Goal: Task Accomplishment & Management: Complete application form

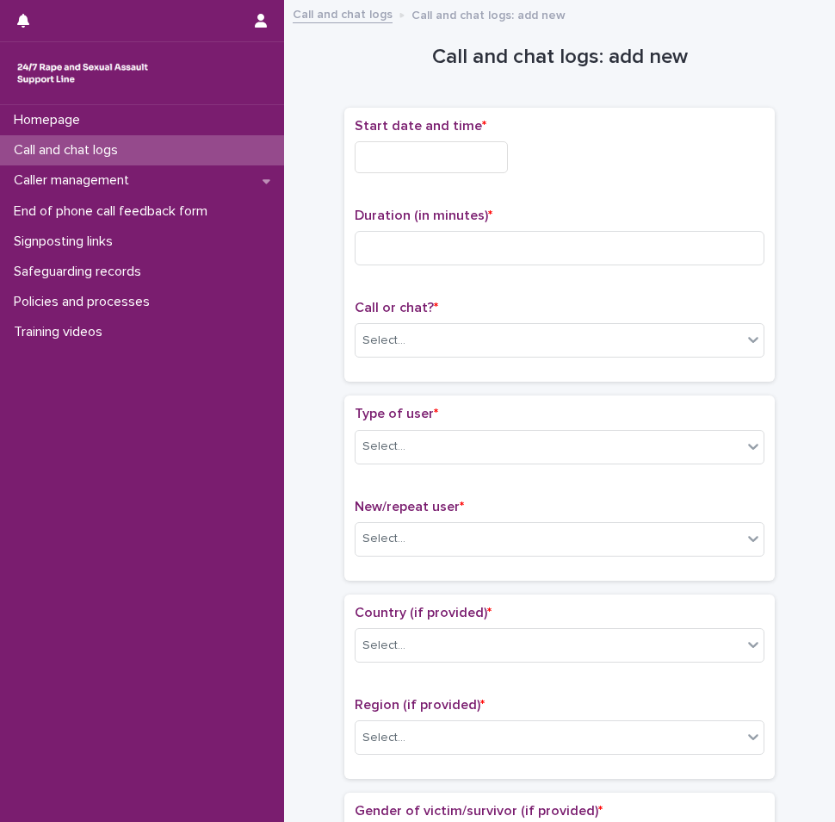
click at [432, 160] on input "text" at bounding box center [431, 157] width 153 height 32
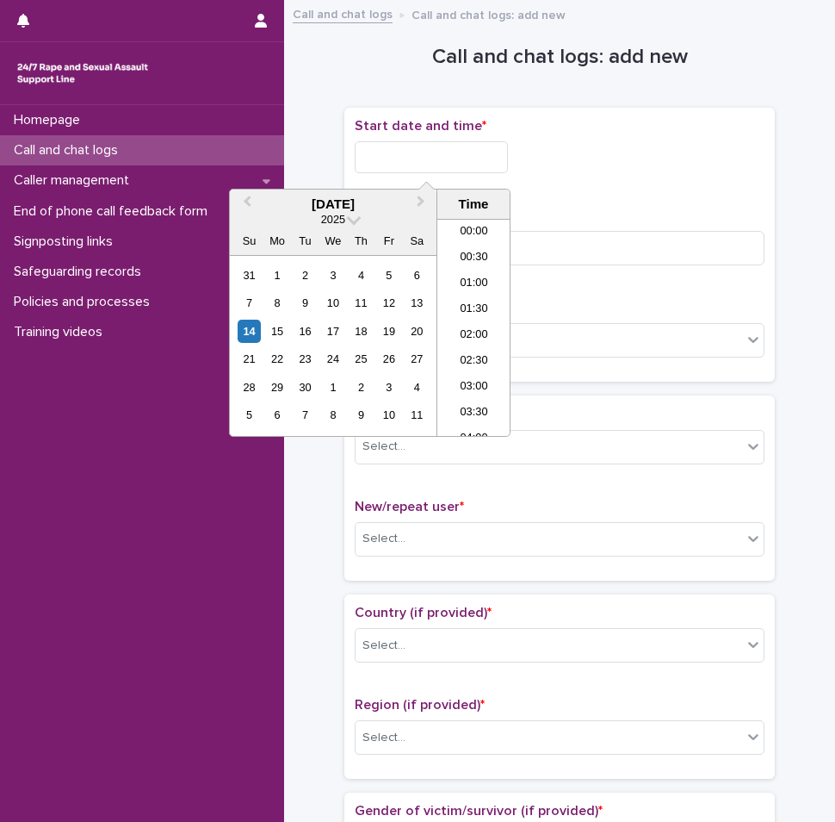
scroll to position [267, 0]
click at [462, 325] on li "07:00" at bounding box center [474, 327] width 73 height 26
type input "**********"
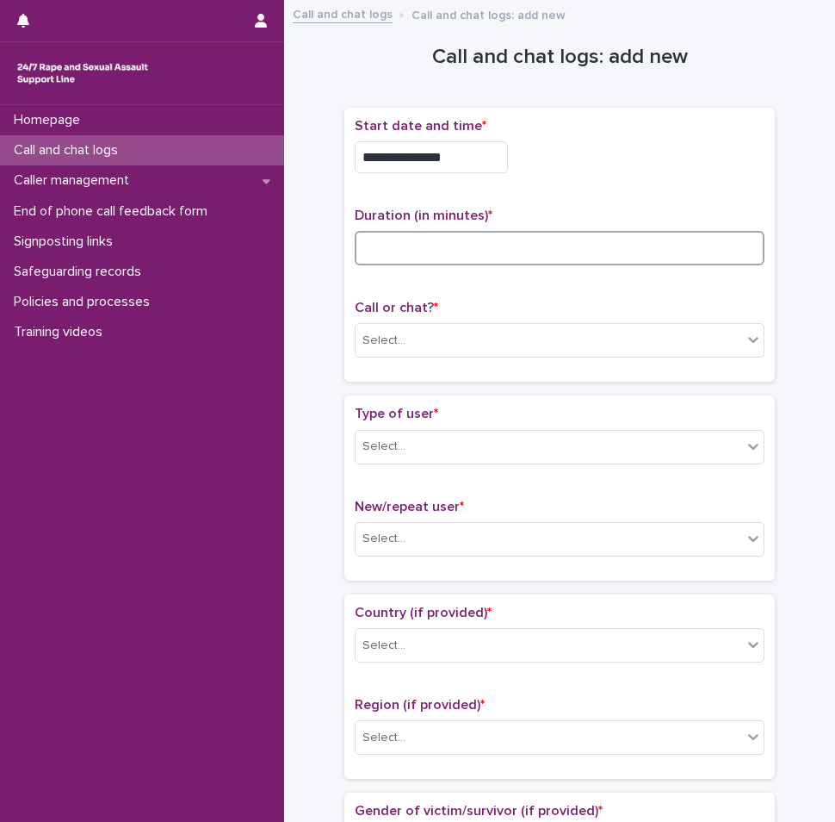
click at [467, 250] on input at bounding box center [560, 248] width 410 height 34
type input "**"
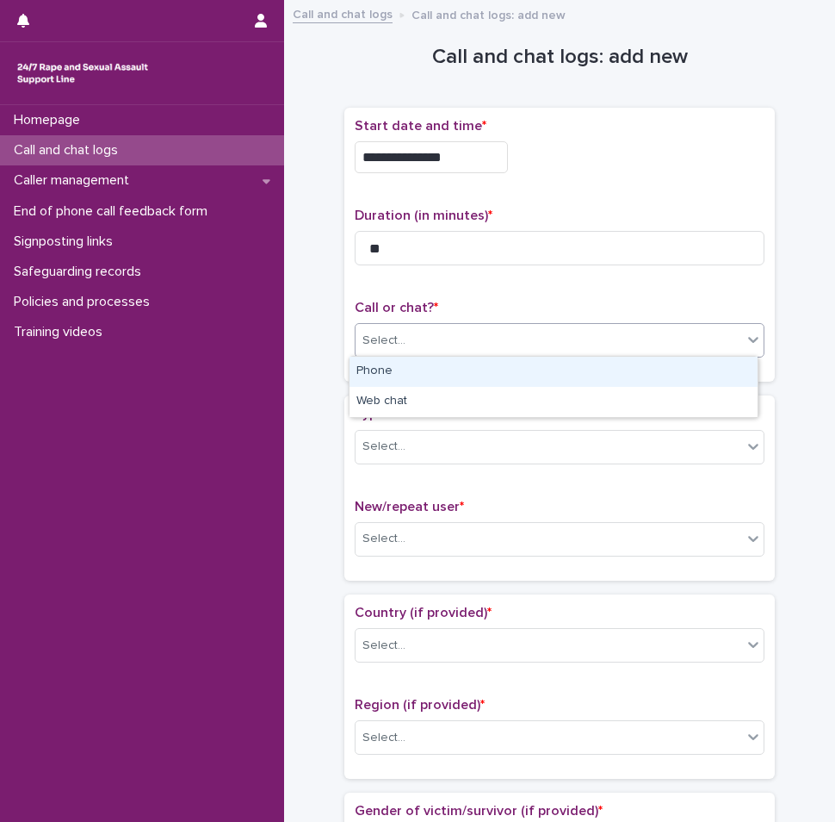
click at [416, 343] on div "Select..." at bounding box center [549, 340] width 387 height 28
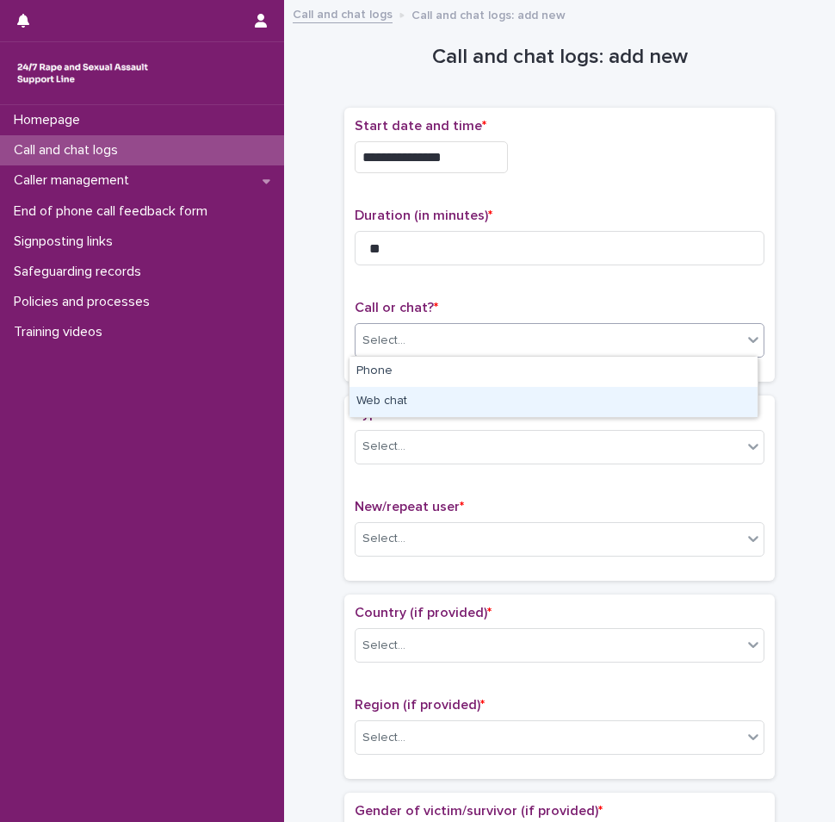
click at [407, 413] on div "Web chat" at bounding box center [554, 402] width 408 height 30
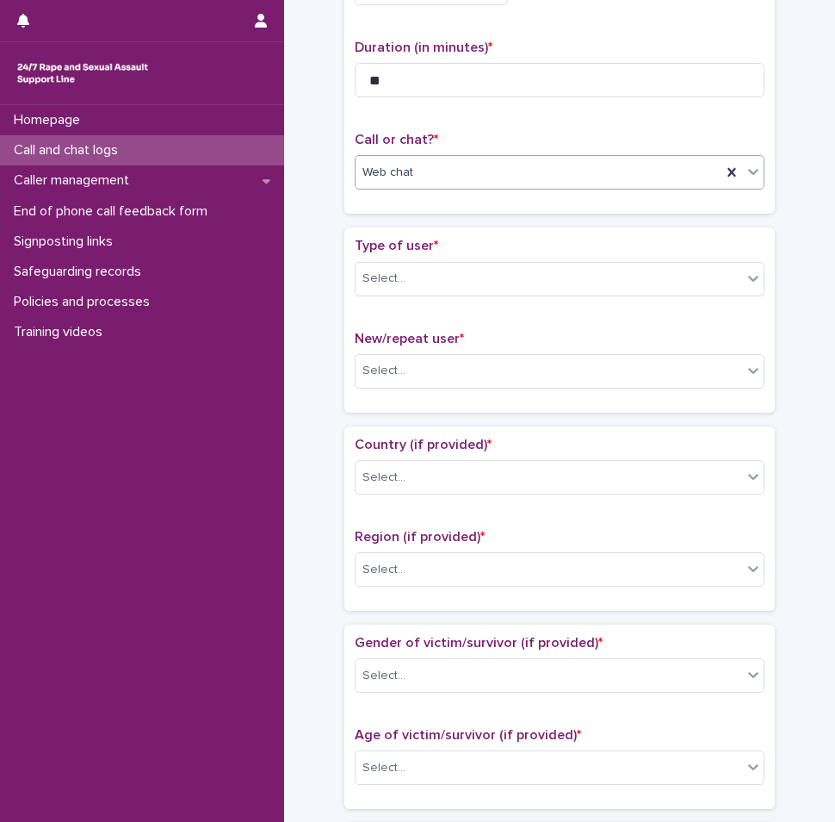
scroll to position [172, 0]
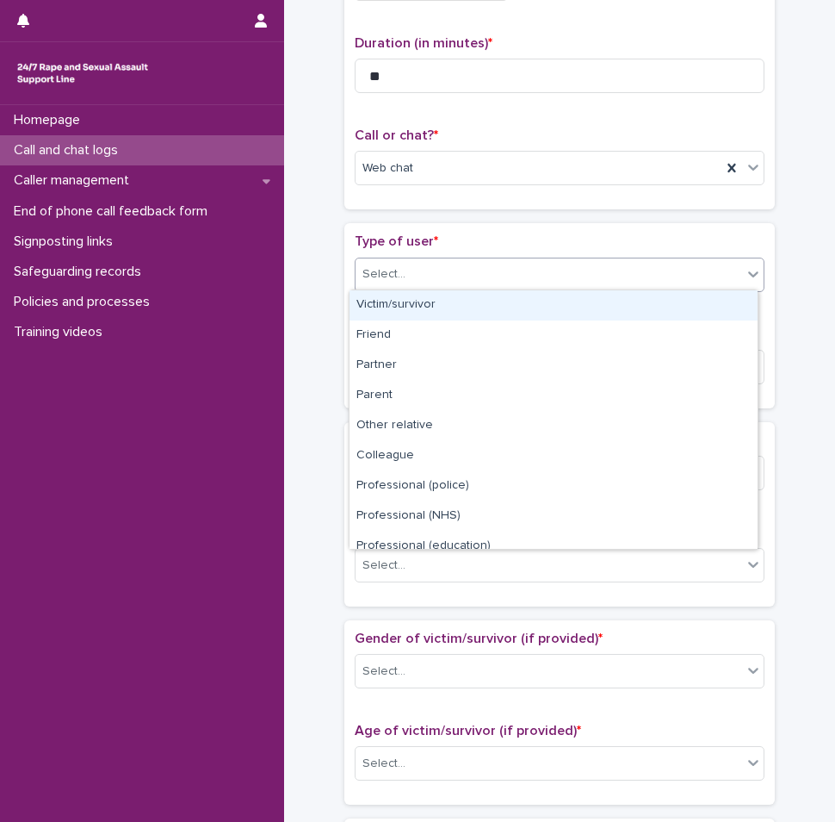
click at [438, 266] on div "Select..." at bounding box center [549, 274] width 387 height 28
click at [405, 303] on div "Victim/survivor" at bounding box center [554, 305] width 408 height 30
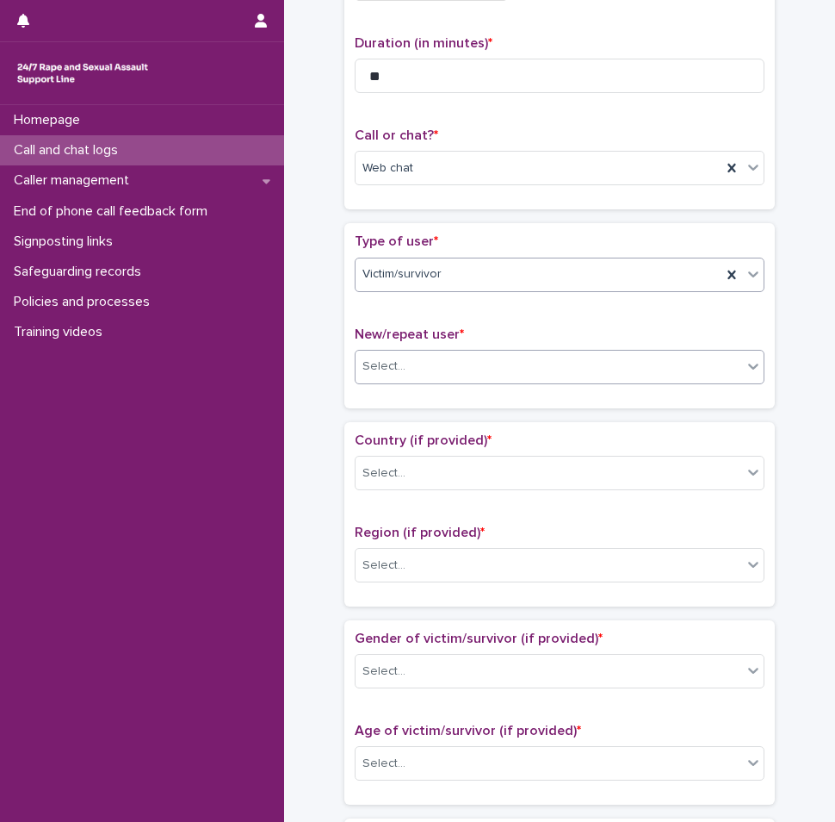
click at [405, 365] on div "Select..." at bounding box center [549, 366] width 387 height 28
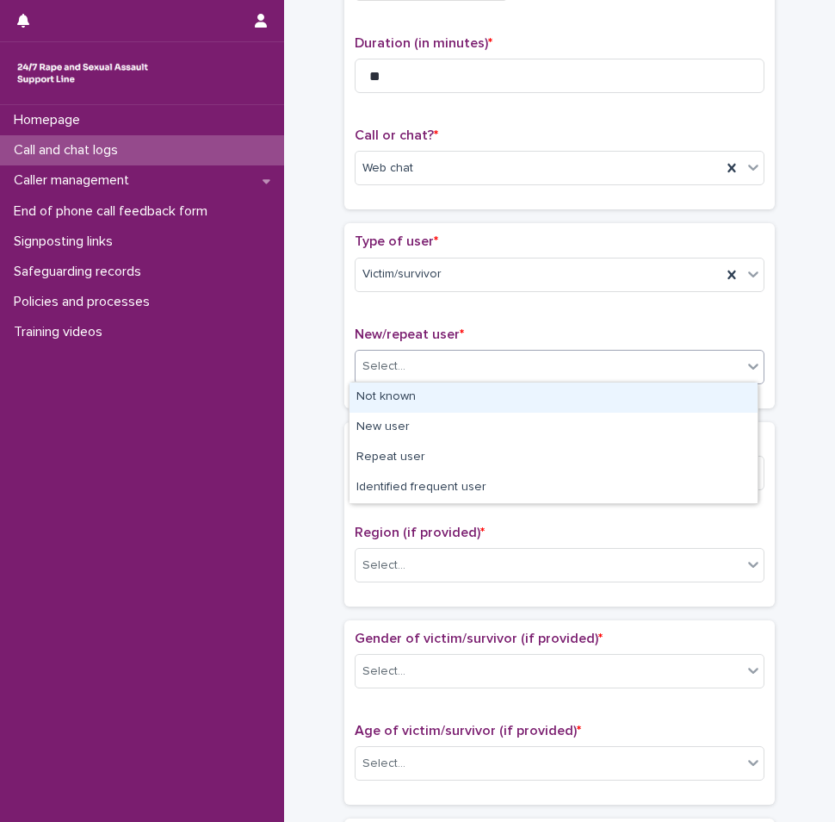
click at [393, 398] on div "Not known" at bounding box center [554, 397] width 408 height 30
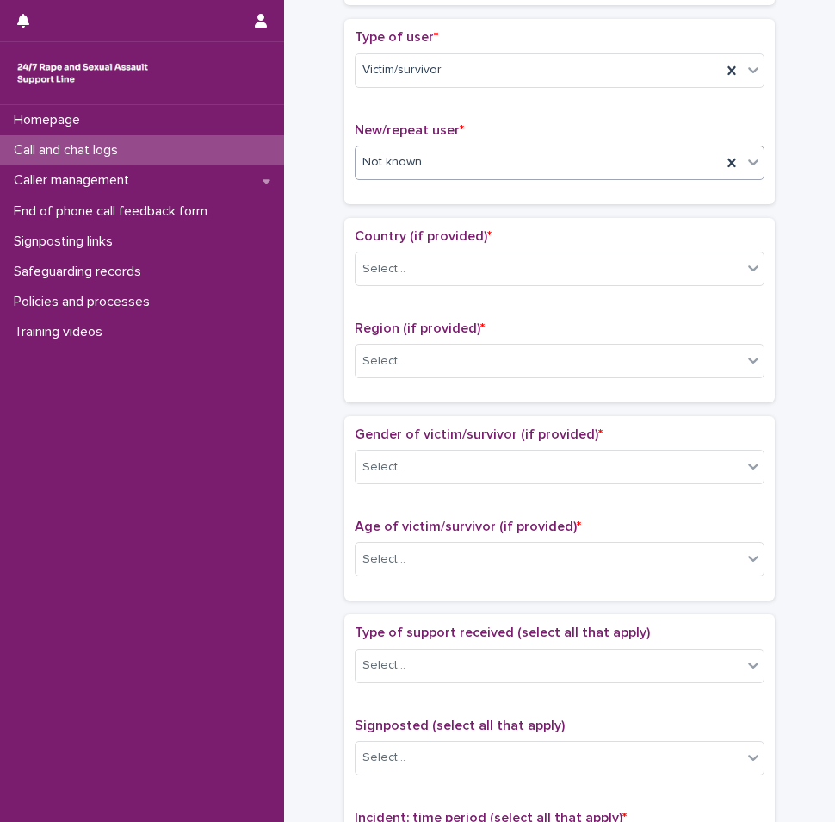
scroll to position [431, 0]
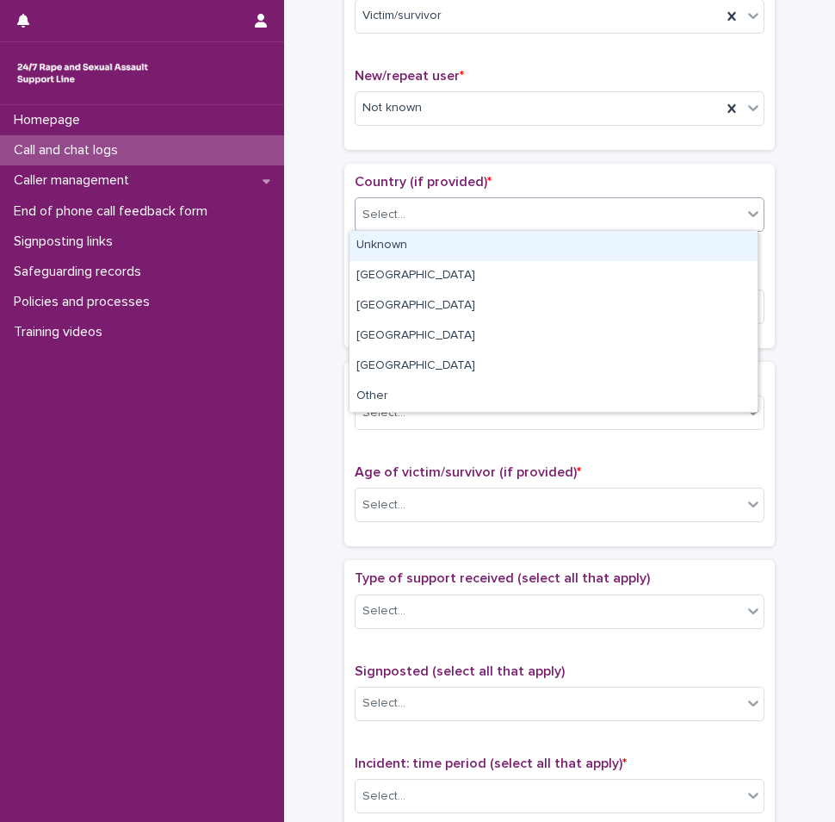
click at [410, 224] on div "Select..." at bounding box center [549, 215] width 387 height 28
click at [403, 237] on div "Unknown" at bounding box center [554, 246] width 408 height 30
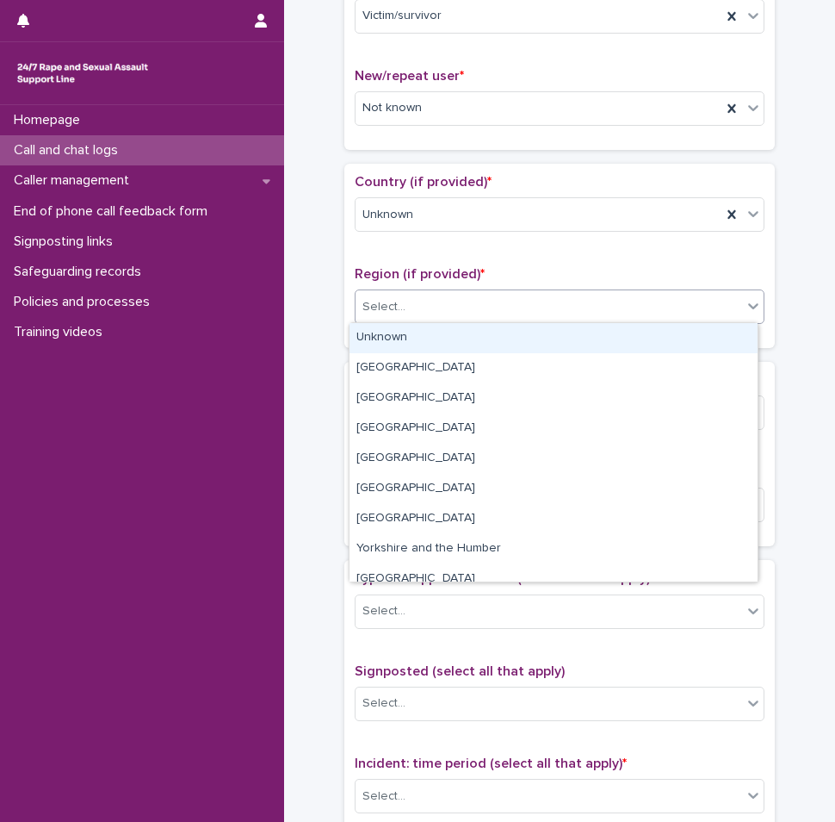
click at [398, 301] on div "Select..." at bounding box center [549, 307] width 387 height 28
click at [388, 326] on div "Unknown" at bounding box center [554, 338] width 408 height 30
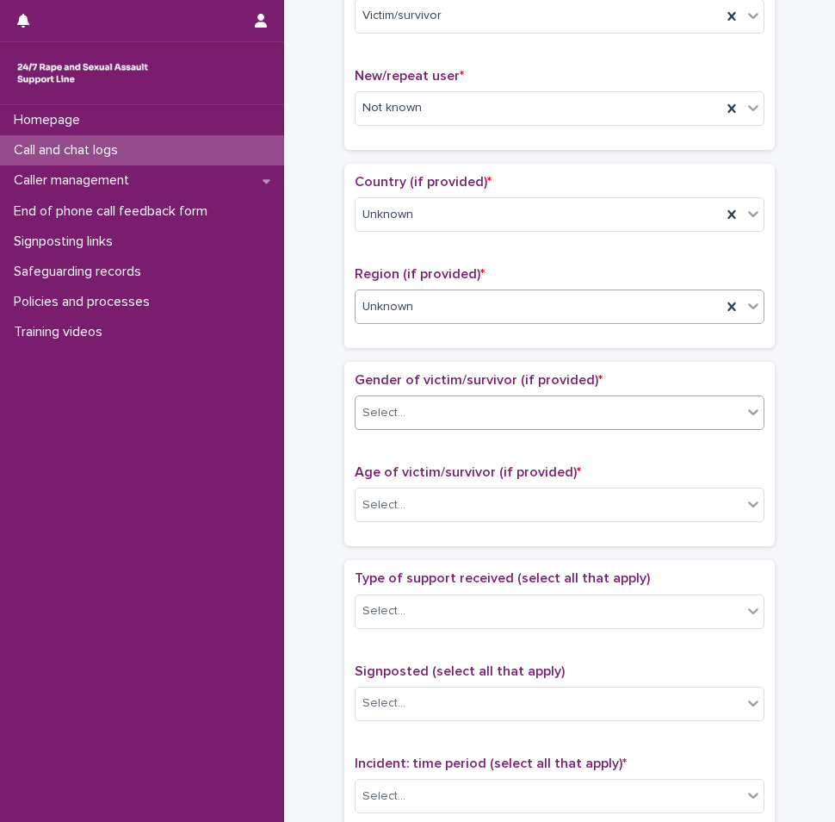
click at [386, 408] on div "Select..." at bounding box center [384, 413] width 43 height 18
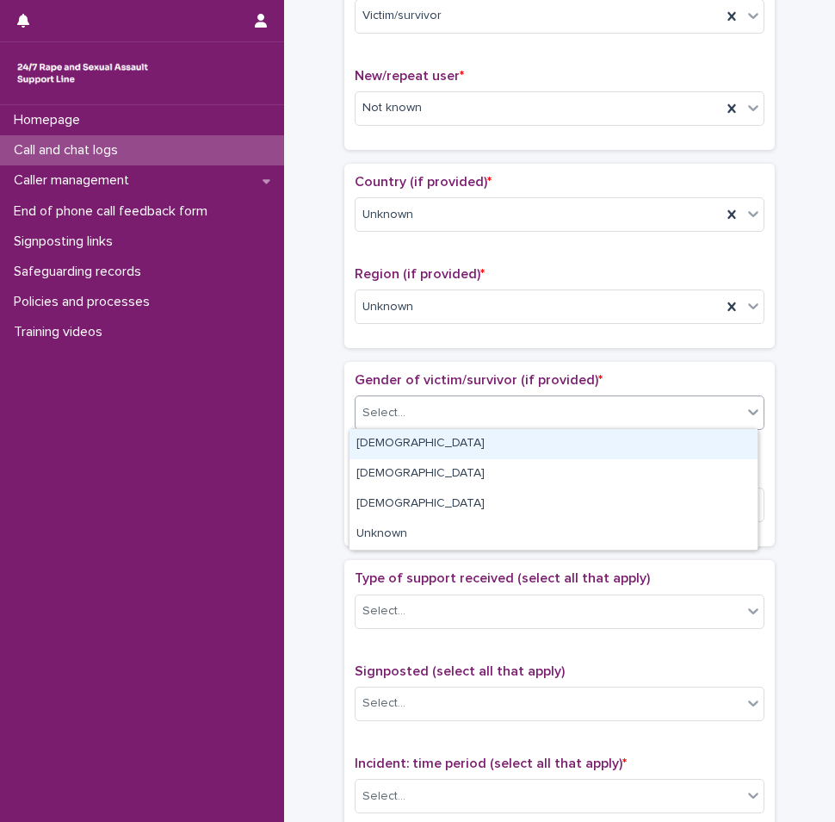
click at [386, 446] on div "[DEMOGRAPHIC_DATA]" at bounding box center [554, 444] width 408 height 30
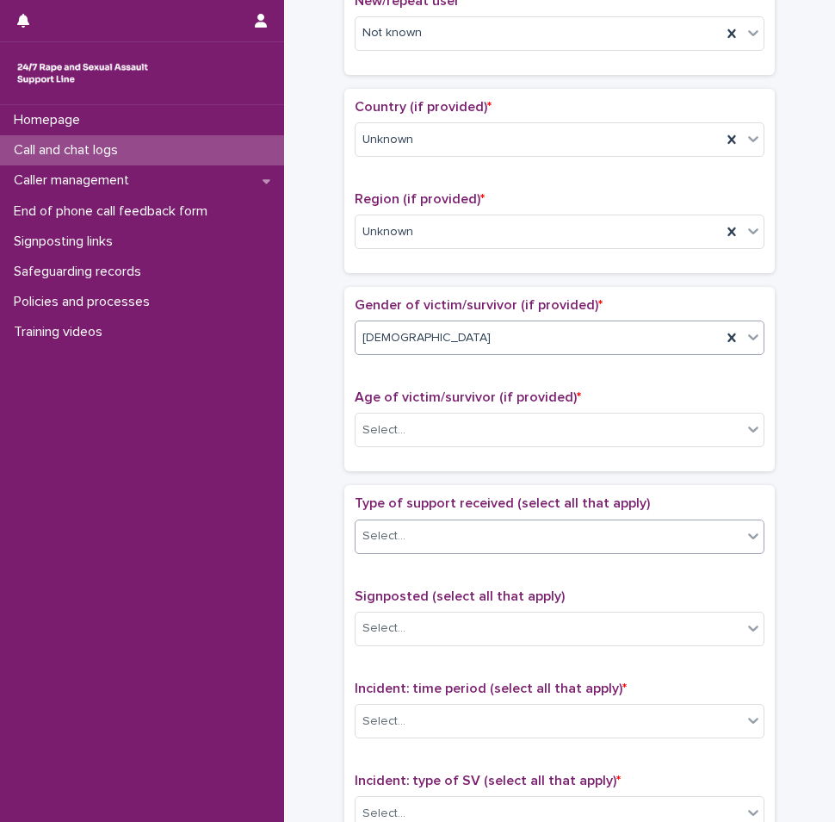
scroll to position [603, 0]
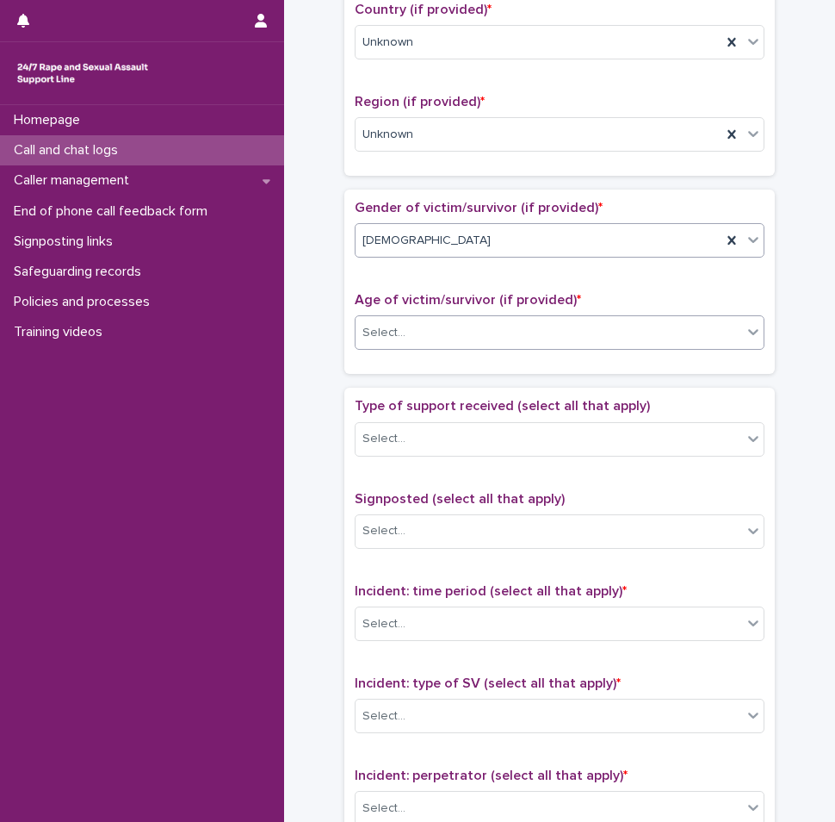
click at [394, 348] on body "**********" at bounding box center [417, 411] width 835 height 822
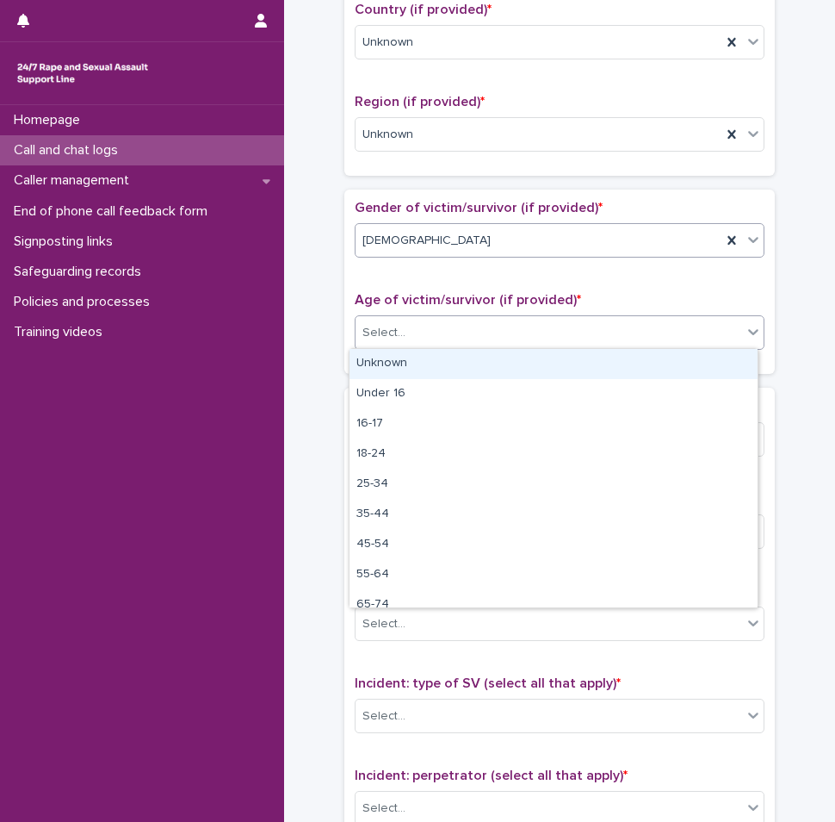
click at [391, 369] on div "Unknown" at bounding box center [554, 364] width 408 height 30
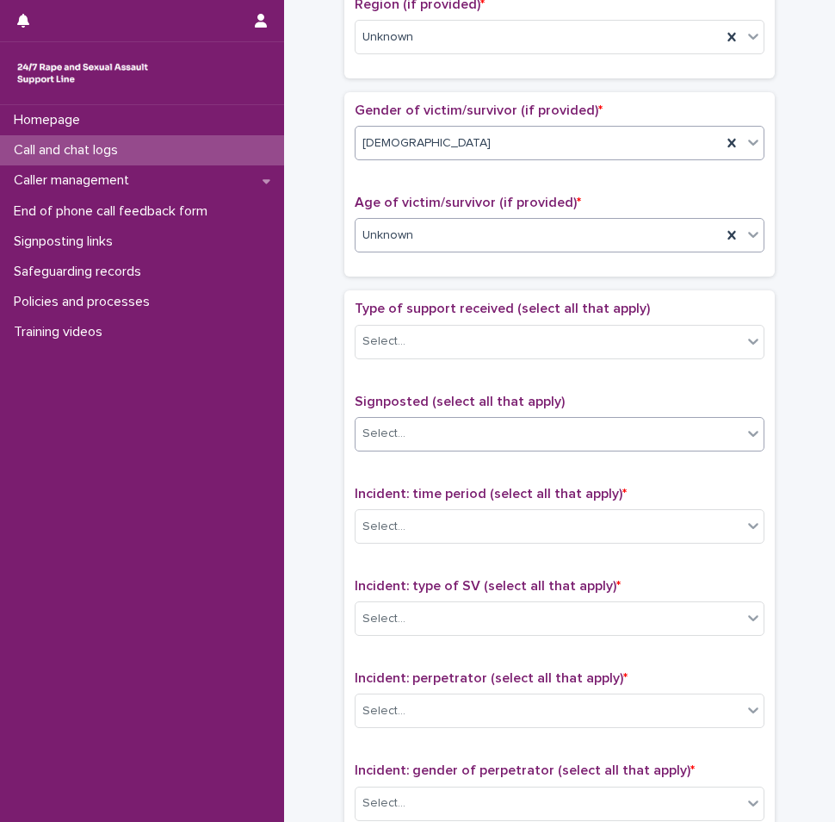
scroll to position [775, 0]
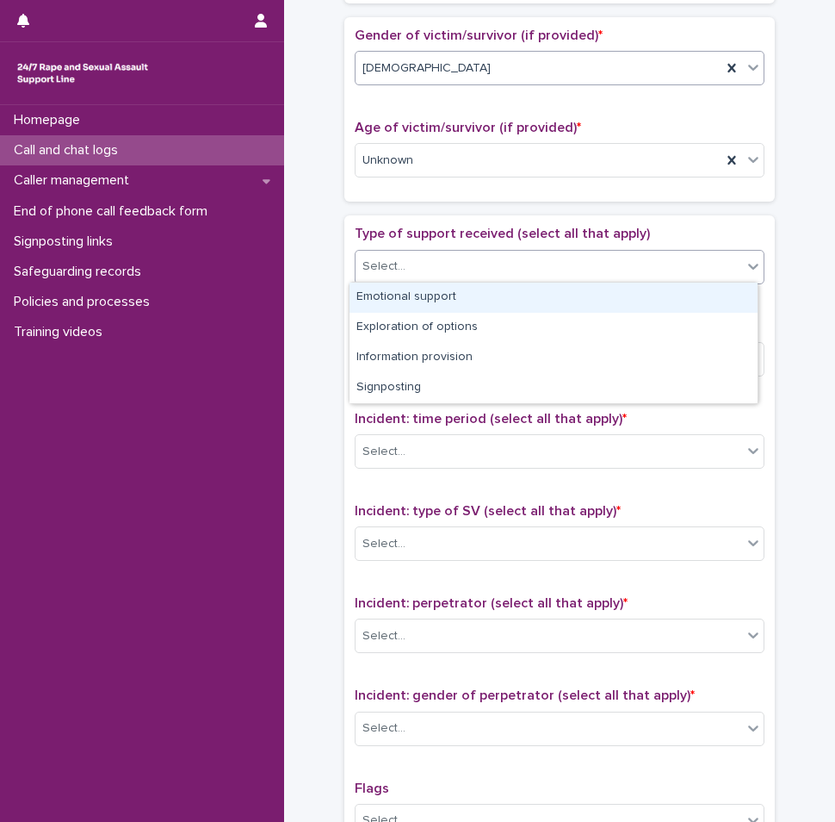
click at [391, 281] on div "Select..." at bounding box center [560, 267] width 410 height 34
click at [390, 290] on div "Emotional support" at bounding box center [554, 298] width 408 height 30
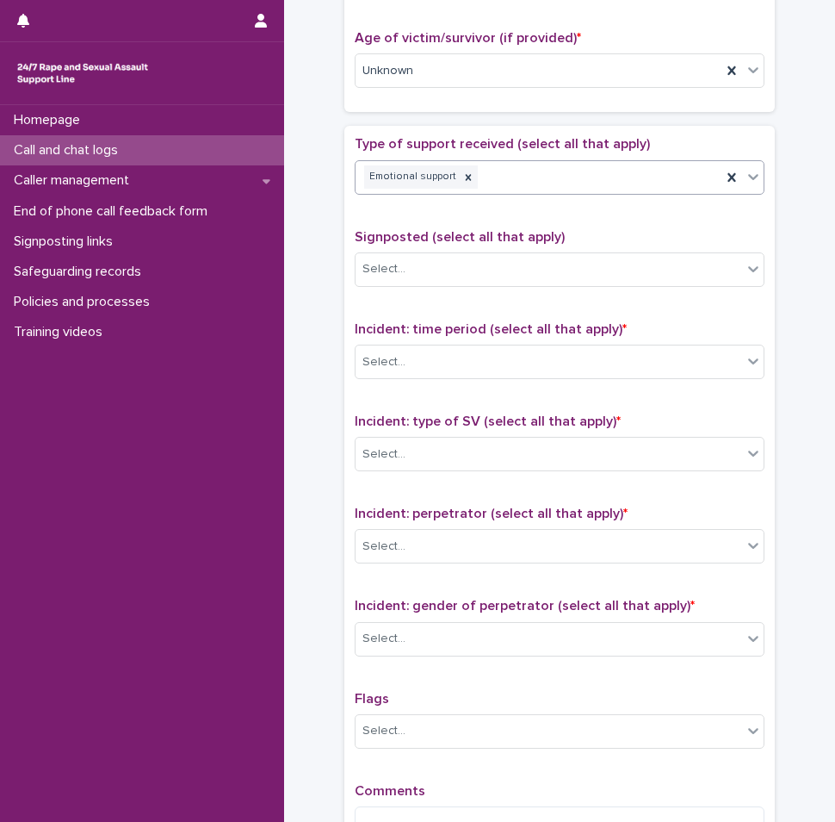
scroll to position [947, 0]
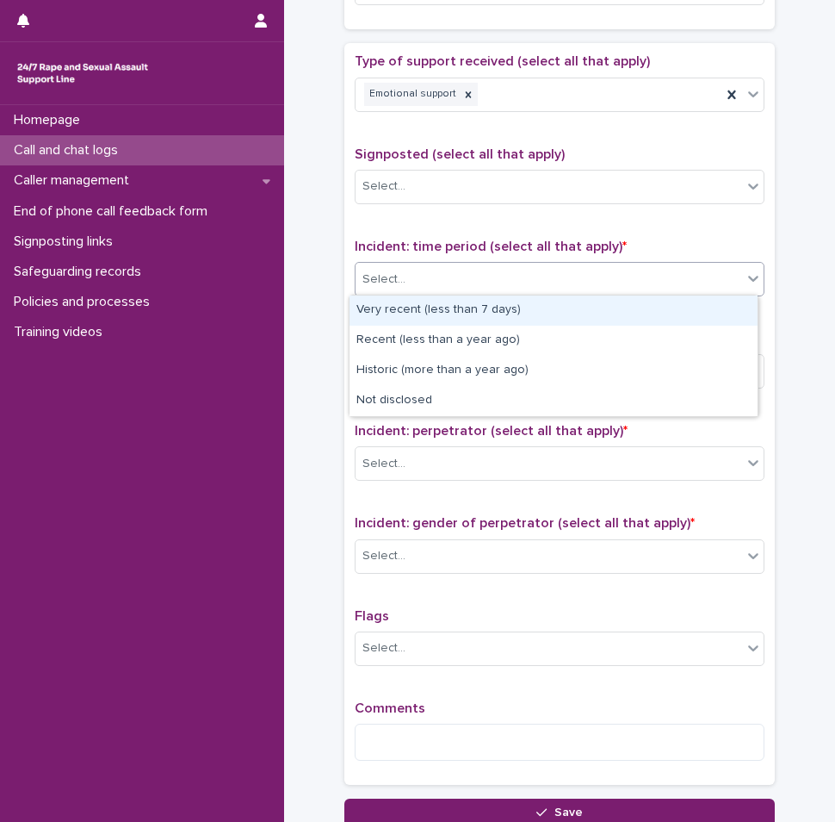
click at [377, 284] on div "Select..." at bounding box center [384, 279] width 43 height 18
click at [382, 306] on div "Very recent (less than 7 days)" at bounding box center [554, 310] width 408 height 30
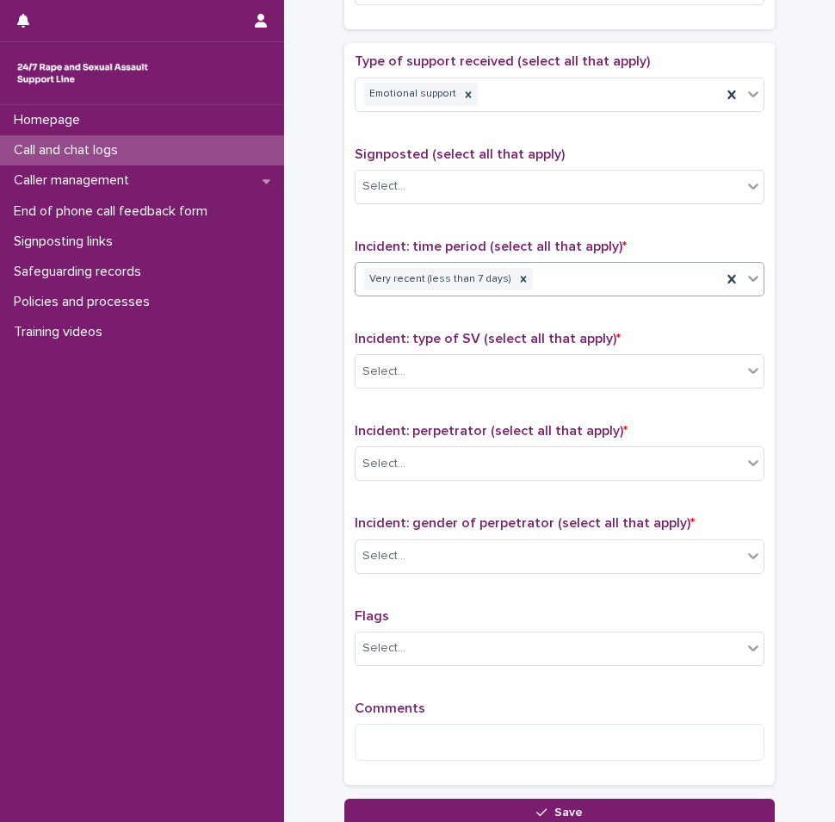
scroll to position [1034, 0]
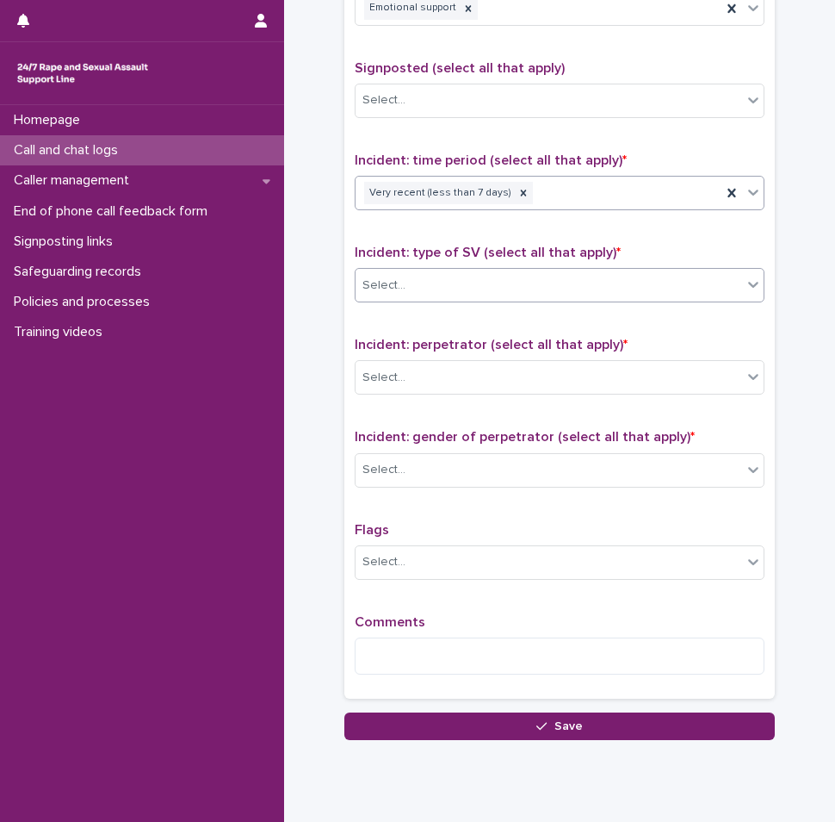
click at [387, 289] on div "Select..." at bounding box center [384, 285] width 43 height 18
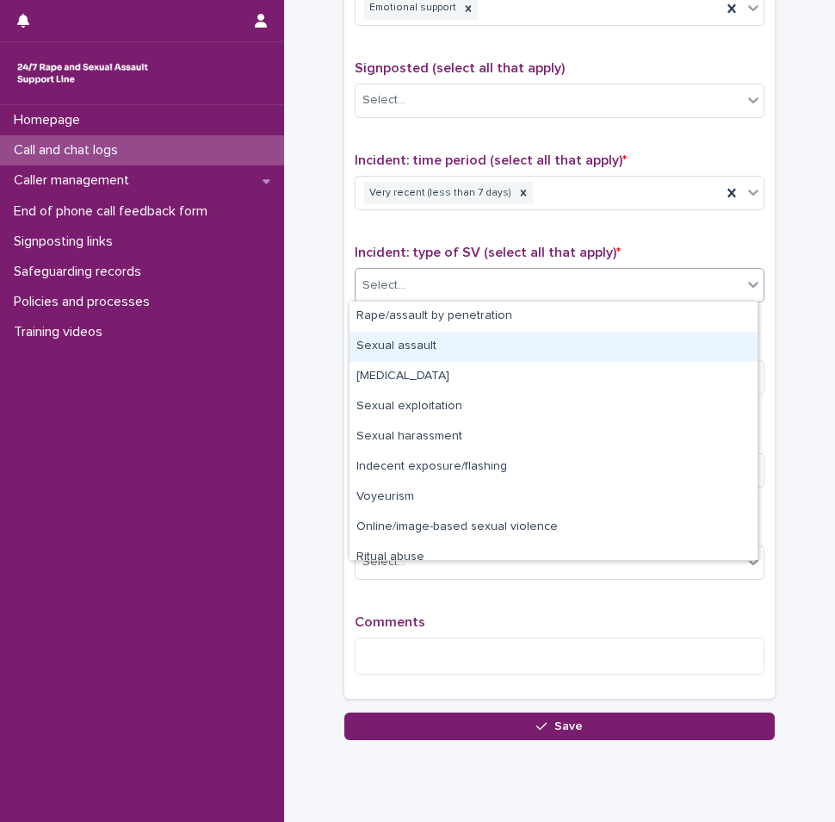
click at [384, 354] on div "Sexual assault" at bounding box center [554, 347] width 408 height 30
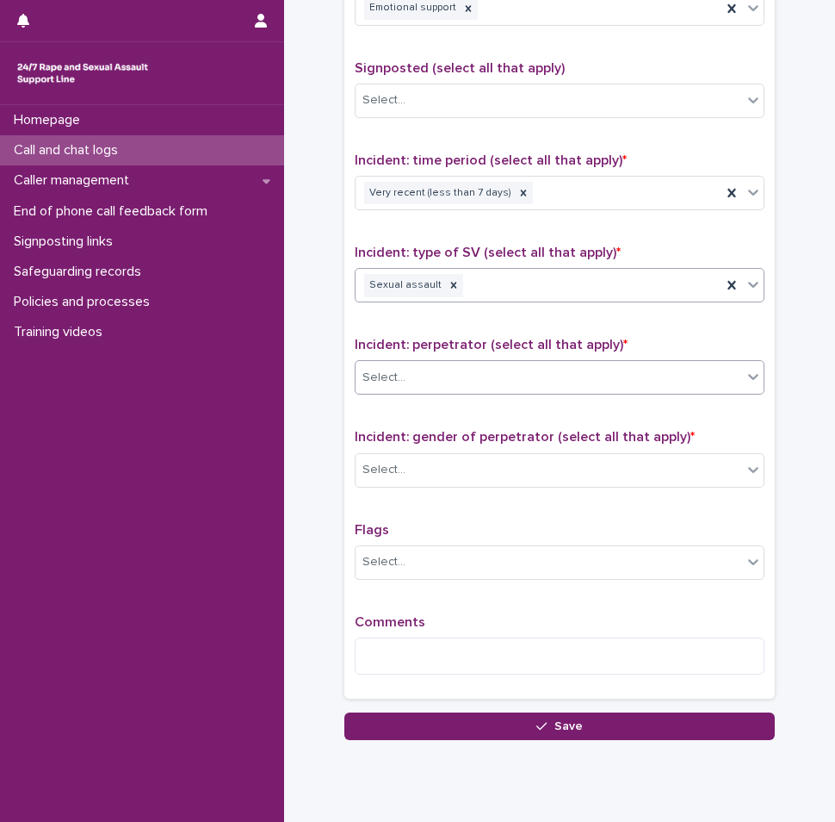
click at [408, 388] on div "Select..." at bounding box center [549, 377] width 387 height 28
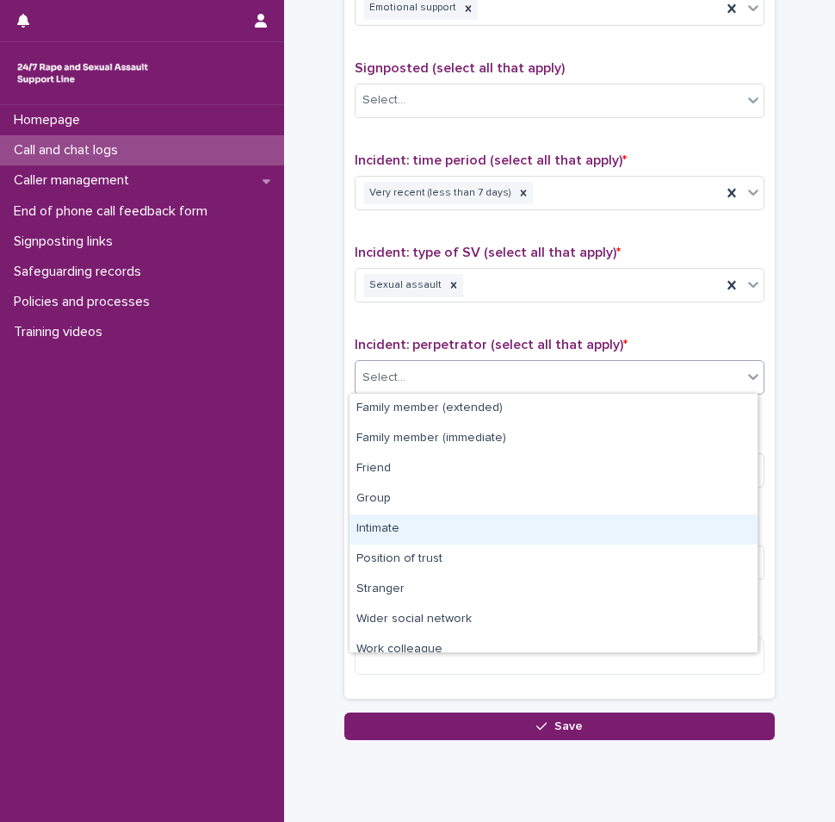
click at [388, 518] on div "Intimate" at bounding box center [554, 529] width 408 height 30
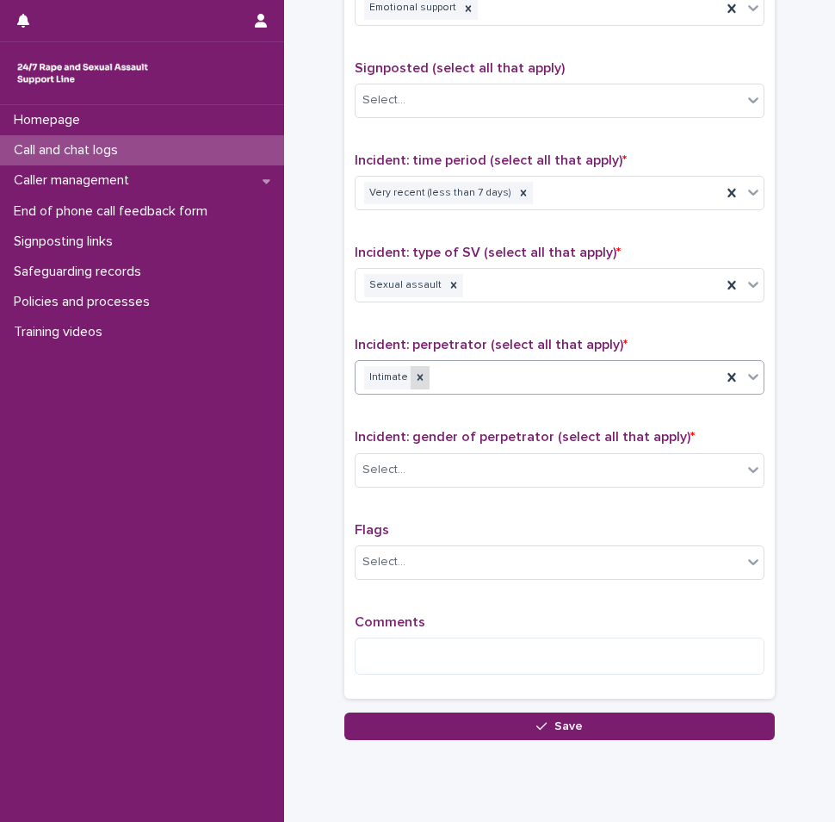
click at [413, 369] on div at bounding box center [420, 377] width 19 height 23
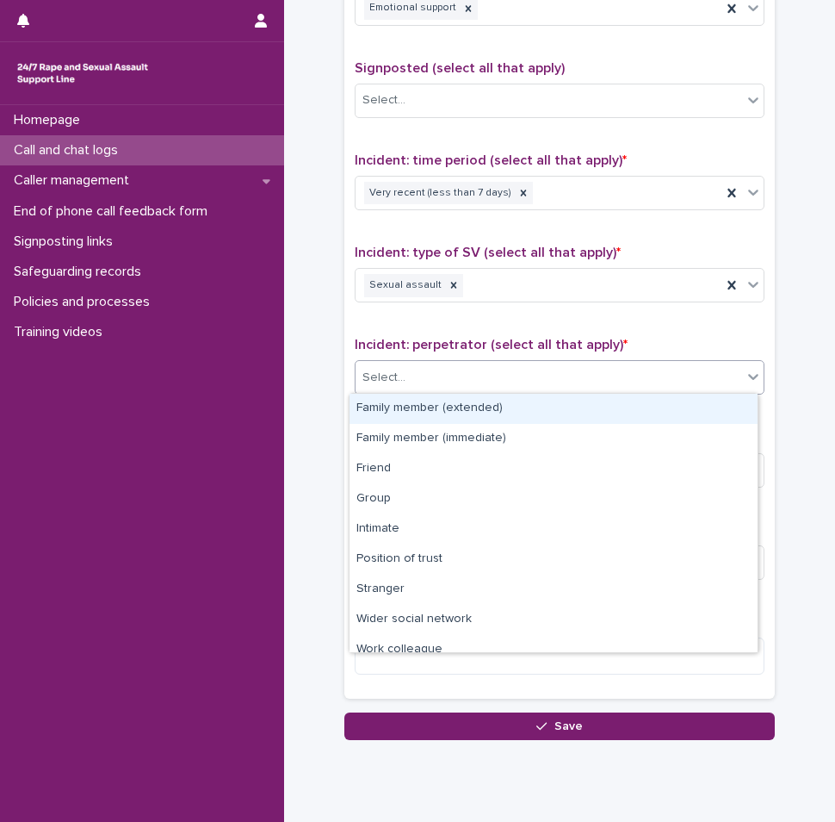
click at [458, 378] on div "Select..." at bounding box center [549, 377] width 387 height 28
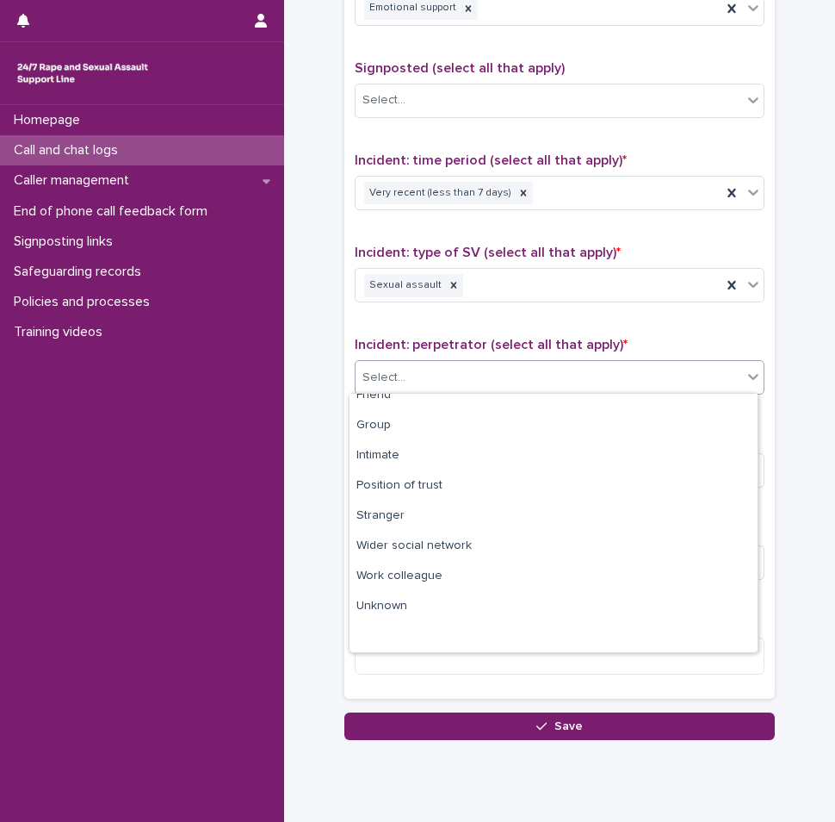
scroll to position [0, 0]
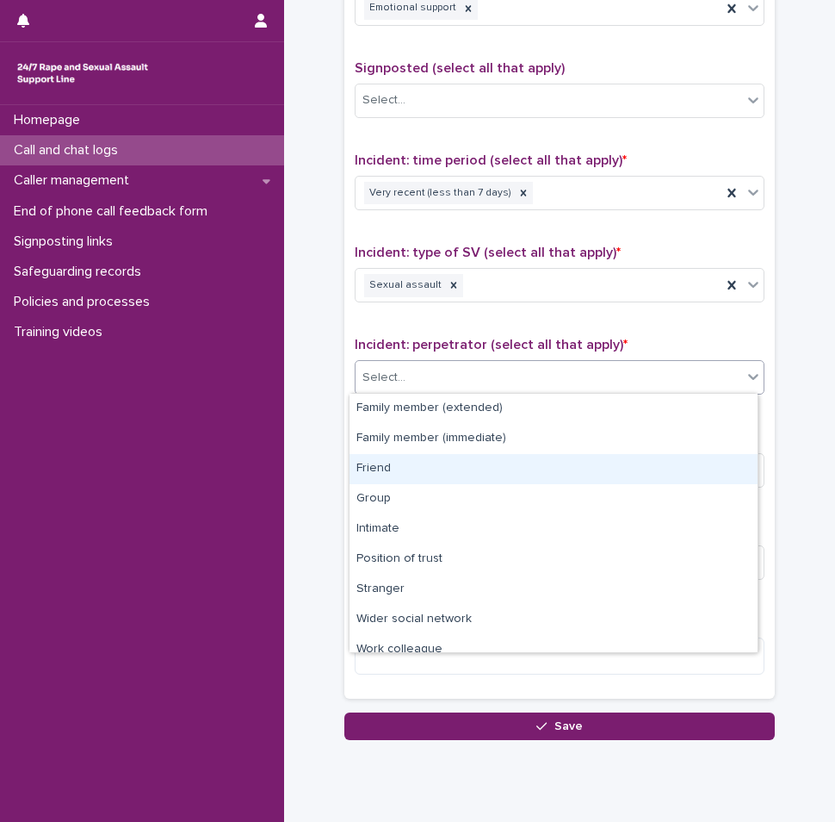
click at [386, 463] on div "Friend" at bounding box center [554, 469] width 408 height 30
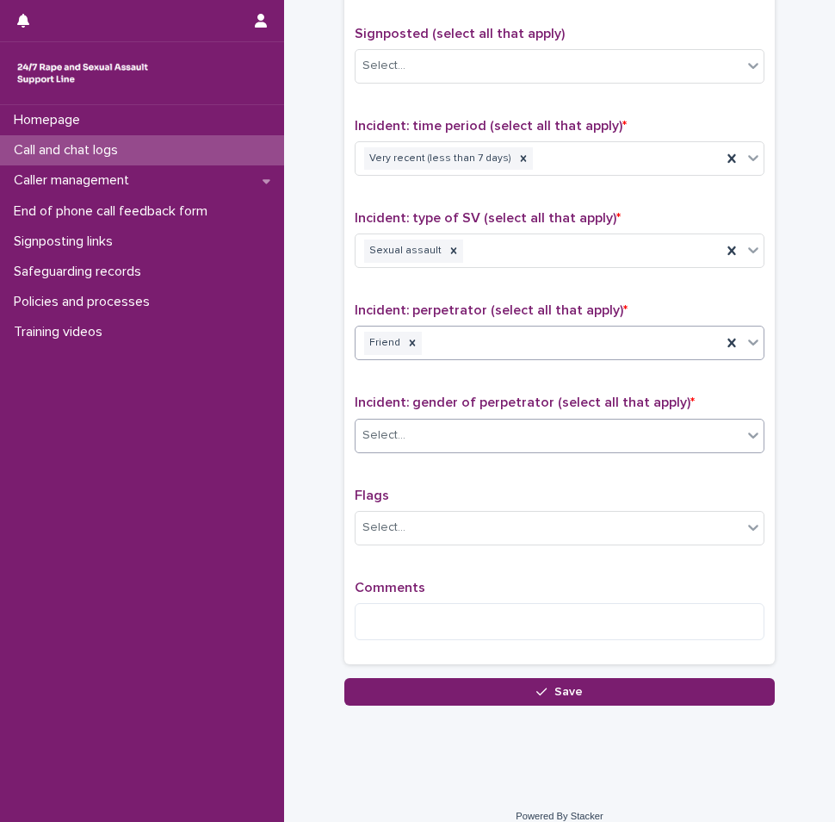
scroll to position [1084, 0]
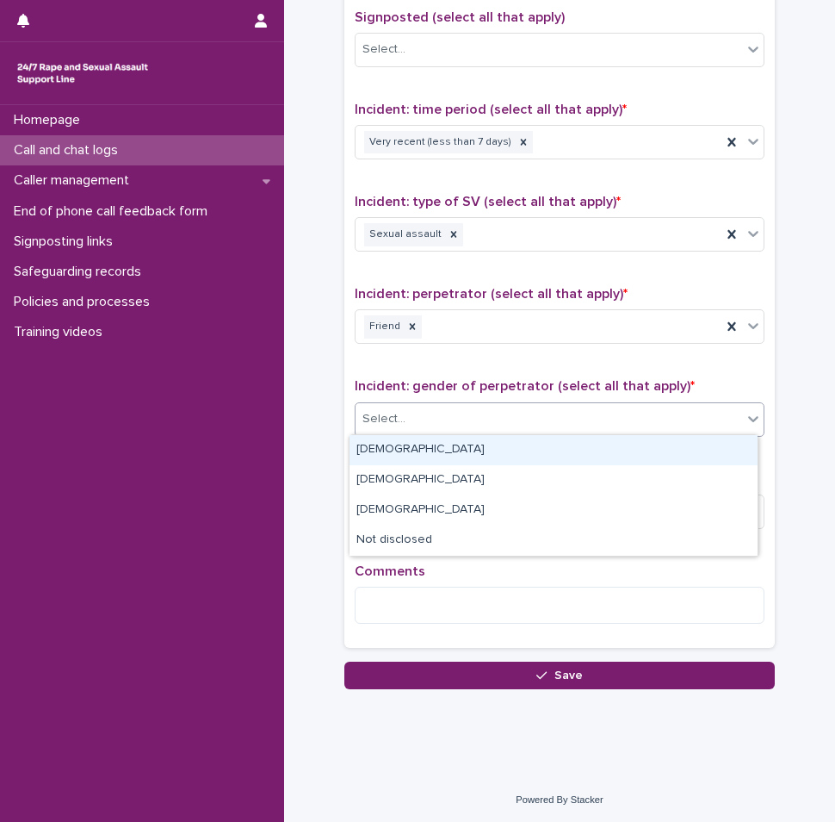
click at [441, 424] on div "Select..." at bounding box center [549, 419] width 387 height 28
click at [422, 450] on div "[DEMOGRAPHIC_DATA]" at bounding box center [554, 450] width 408 height 30
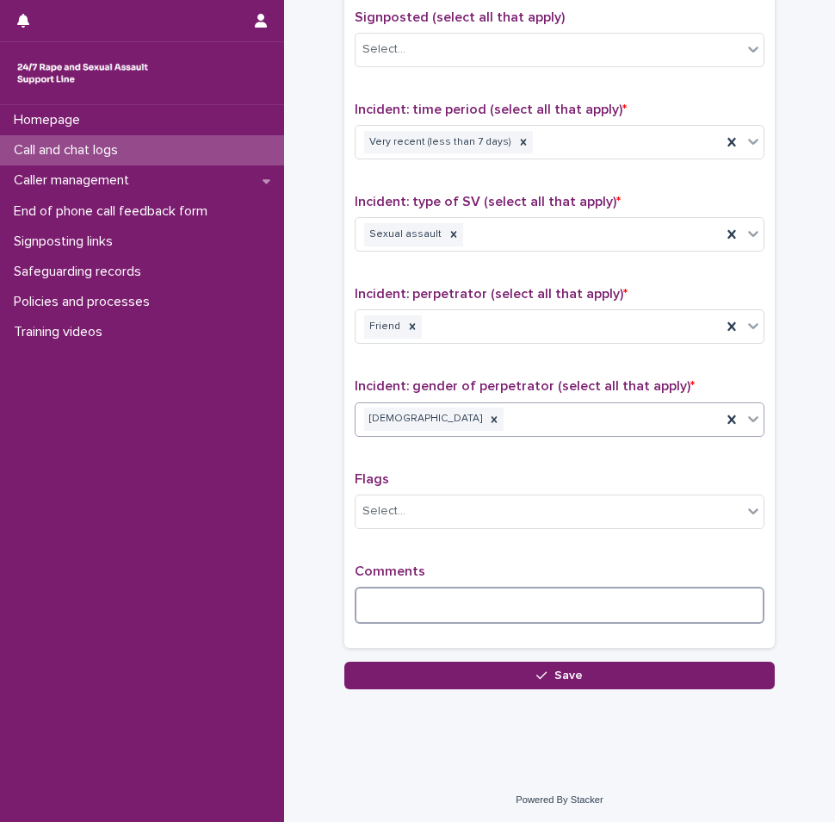
click at [413, 587] on textarea at bounding box center [560, 605] width 410 height 37
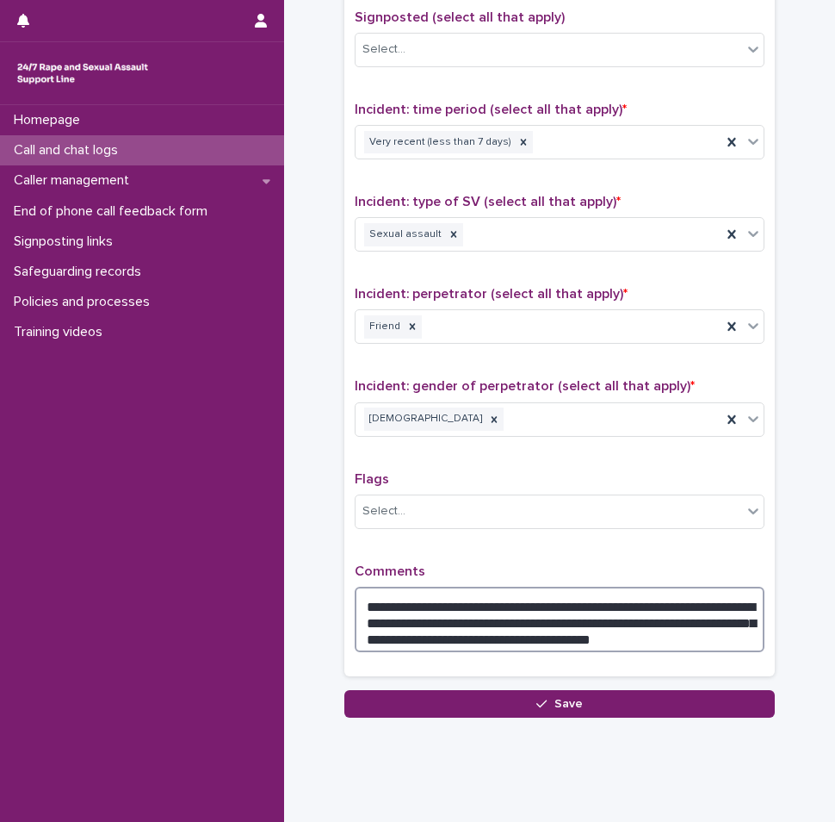
click at [631, 606] on textarea "**********" at bounding box center [560, 619] width 410 height 65
click at [630, 643] on textarea "**********" at bounding box center [560, 619] width 410 height 65
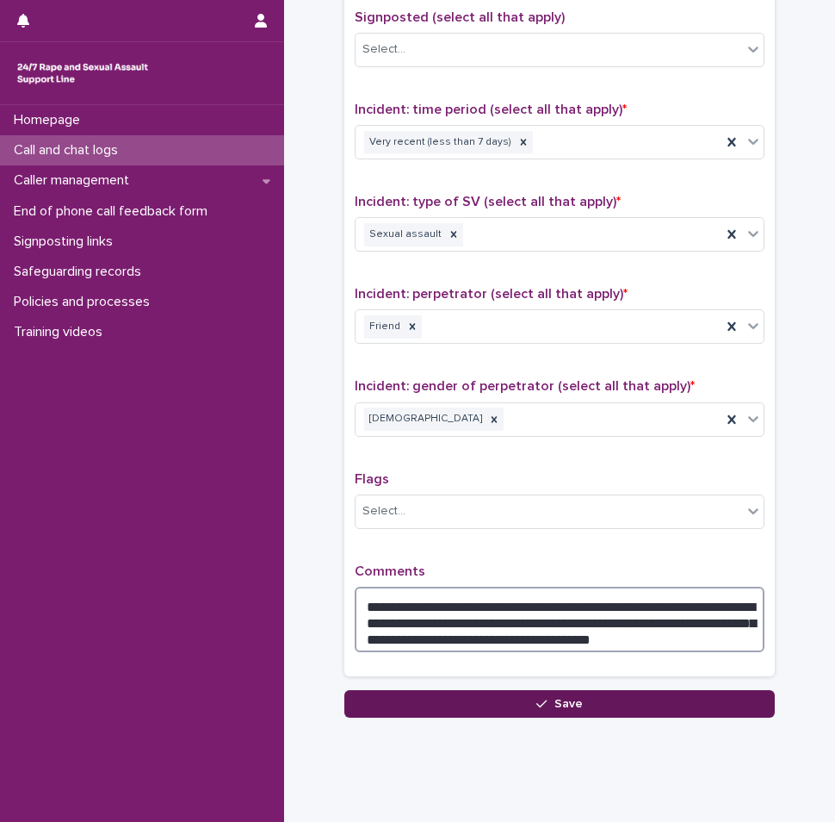
type textarea "**********"
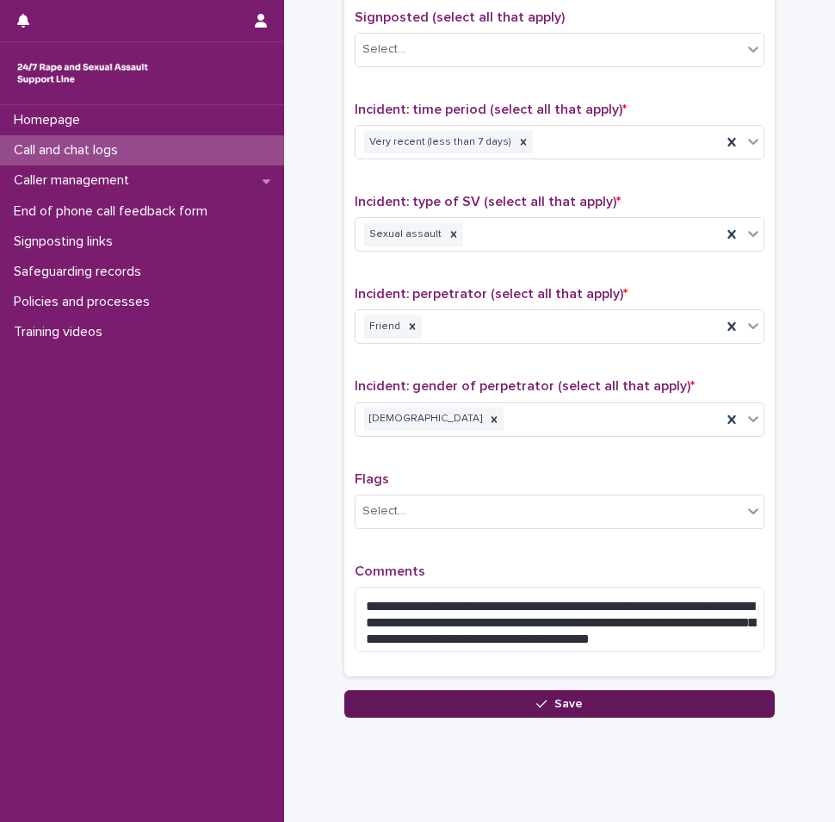
click at [577, 702] on button "Save" at bounding box center [560, 704] width 431 height 28
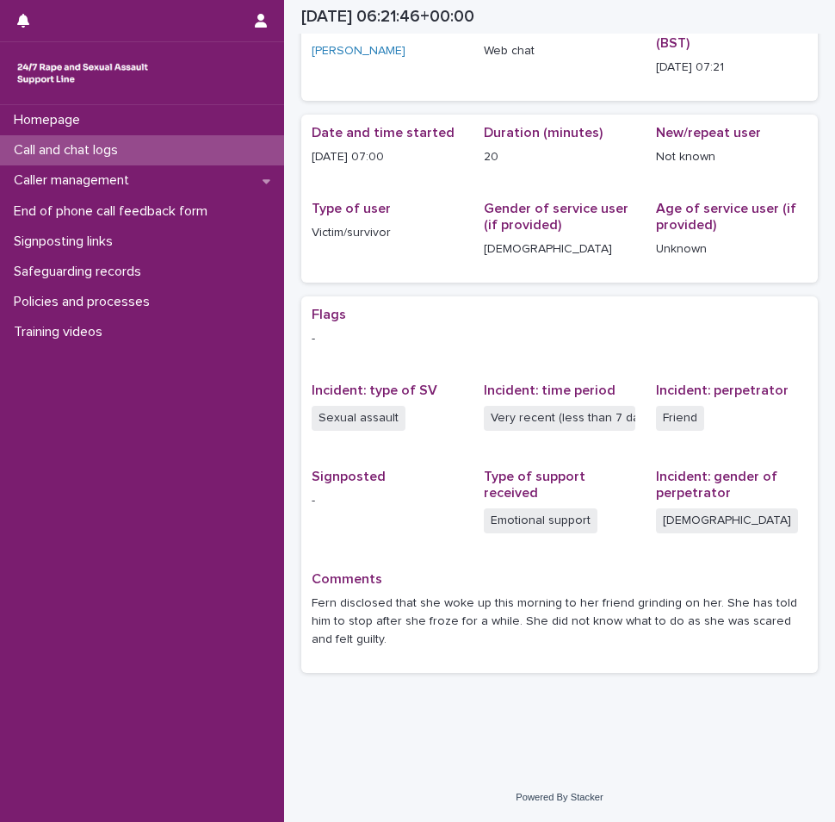
scroll to position [95, 0]
click at [73, 116] on p "Homepage" at bounding box center [50, 120] width 87 height 16
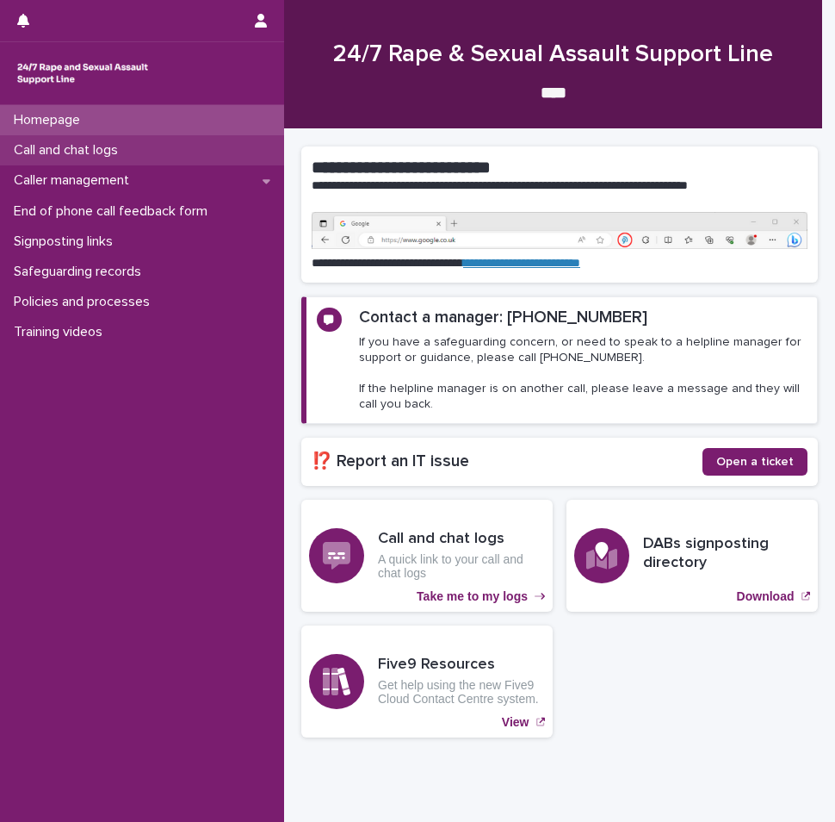
click at [150, 142] on div "Call and chat logs" at bounding box center [142, 150] width 284 height 30
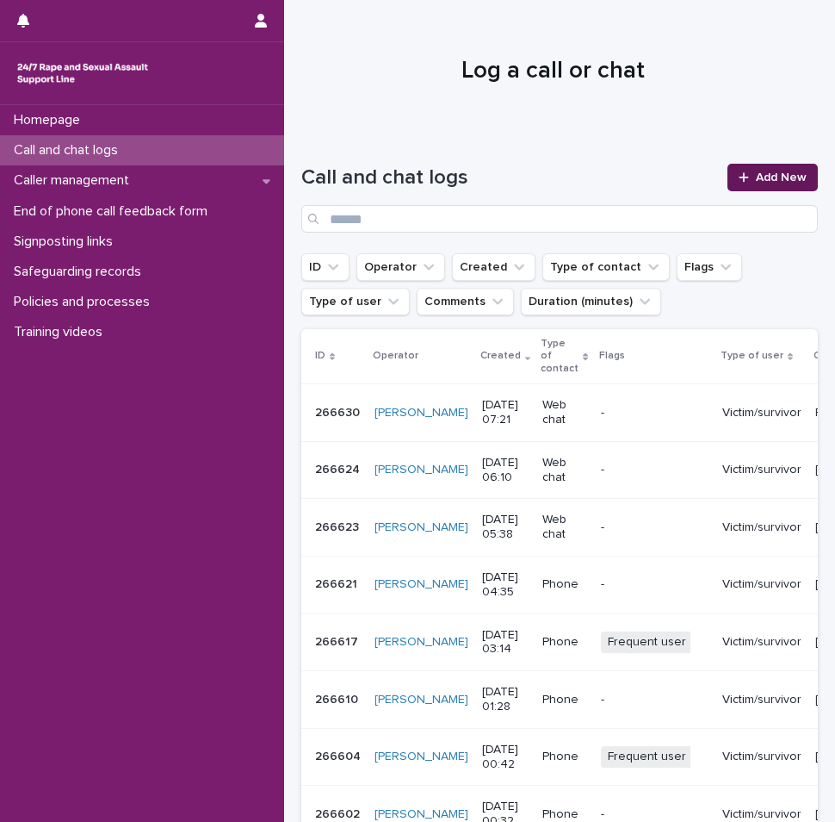
click at [761, 170] on link "Add New" at bounding box center [773, 178] width 90 height 28
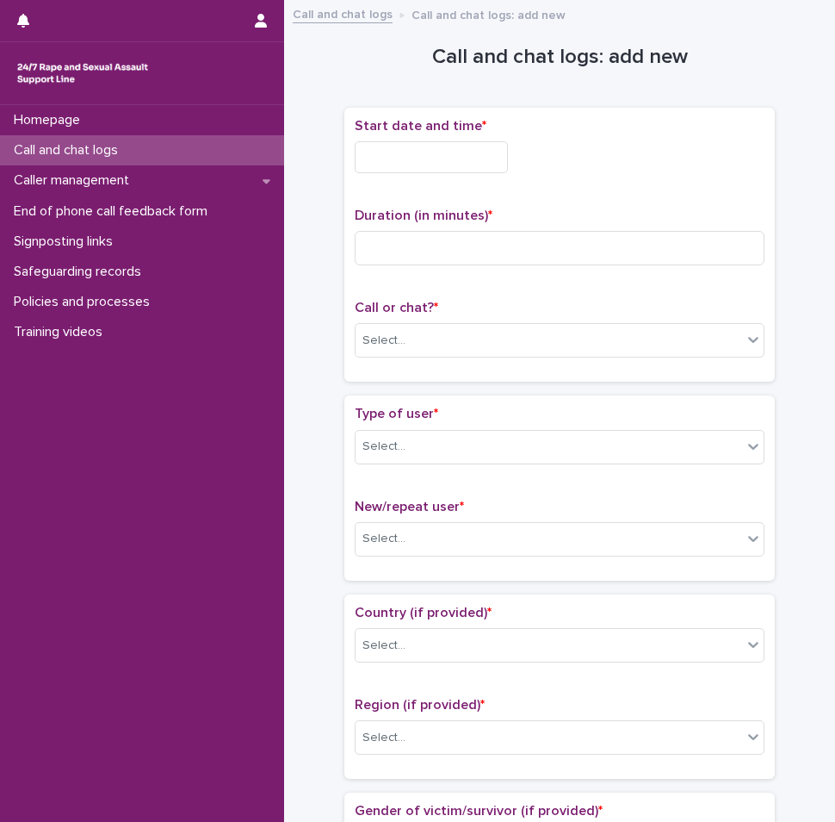
click at [458, 152] on input "text" at bounding box center [431, 157] width 153 height 32
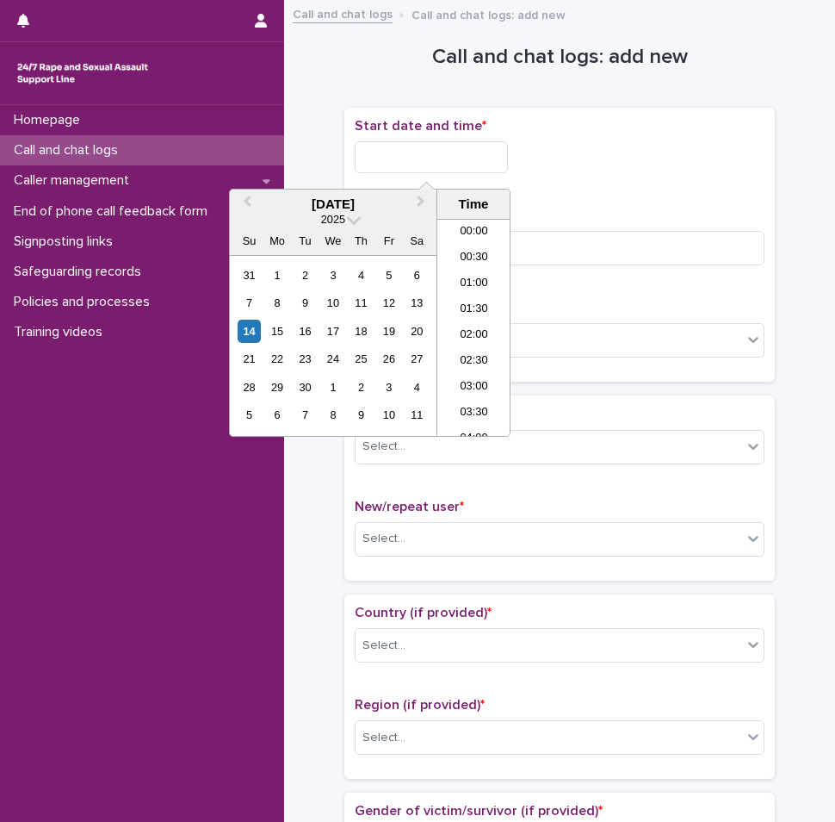
scroll to position [293, 0]
click at [490, 327] on li "07:30" at bounding box center [474, 327] width 73 height 26
click at [458, 158] on input "**********" at bounding box center [431, 157] width 153 height 32
type input "**********"
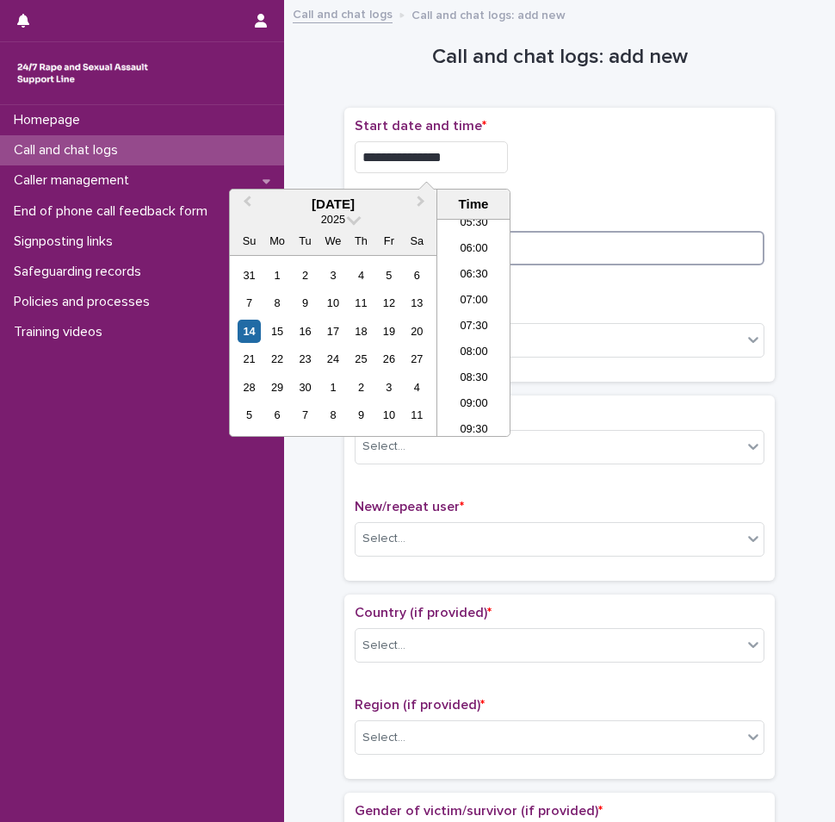
click at [658, 240] on input at bounding box center [560, 248] width 410 height 34
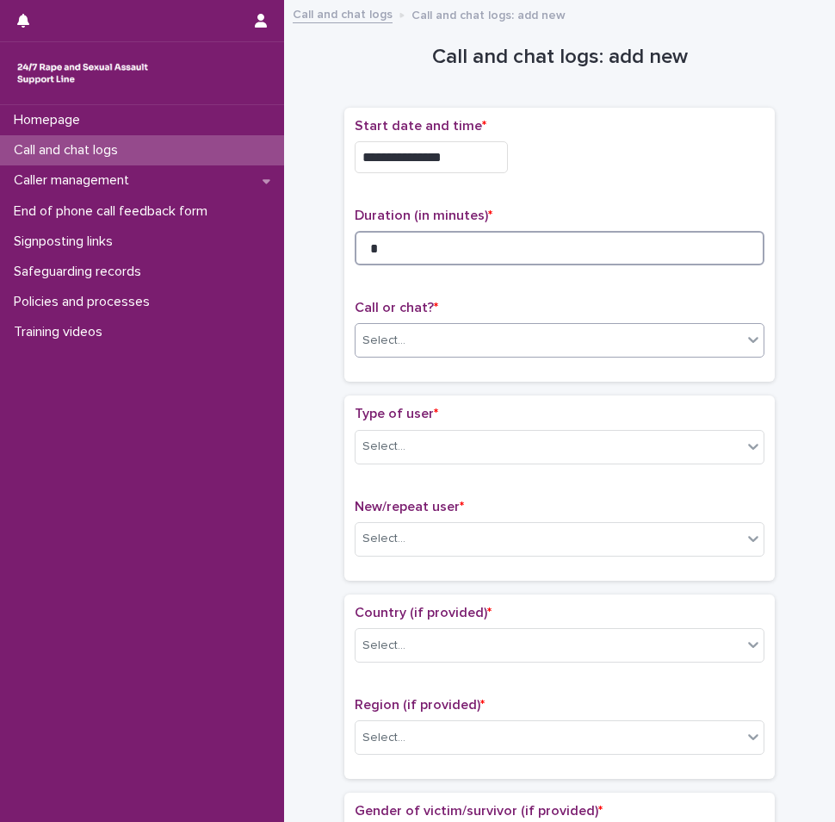
type input "*"
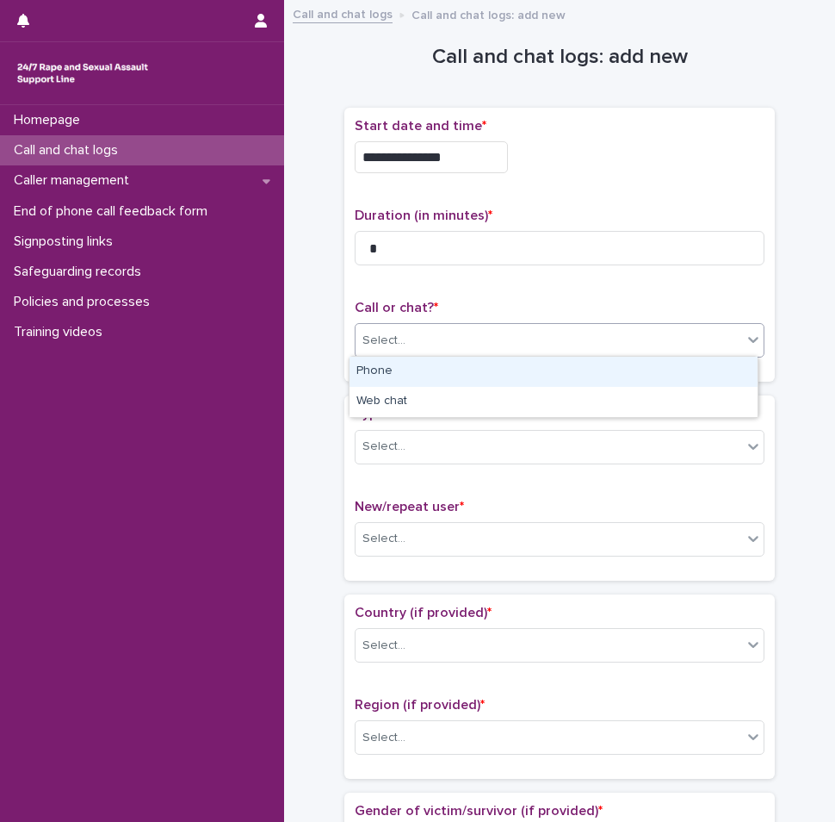
click at [589, 351] on div "Select..." at bounding box center [549, 340] width 387 height 28
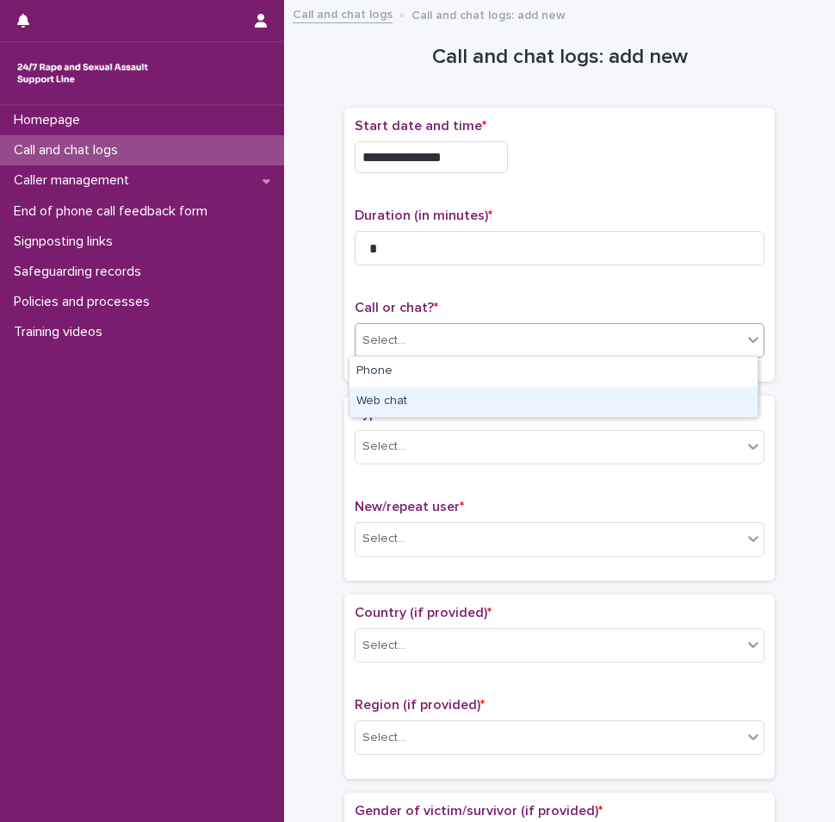
click at [494, 397] on div "Web chat" at bounding box center [554, 402] width 408 height 30
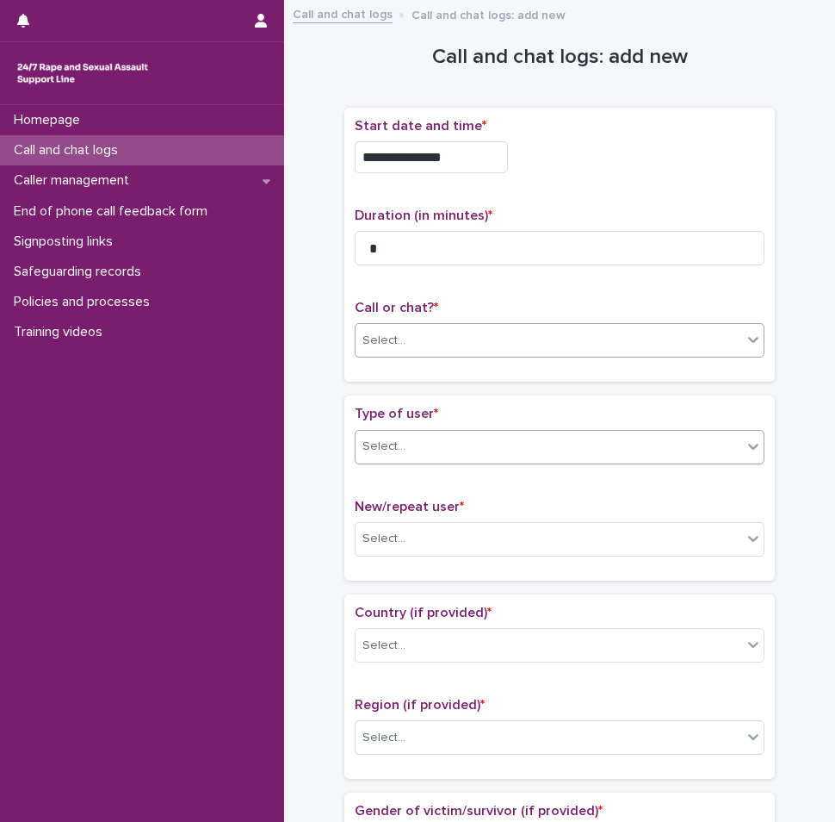
click at [480, 438] on div "Select..." at bounding box center [549, 446] width 387 height 28
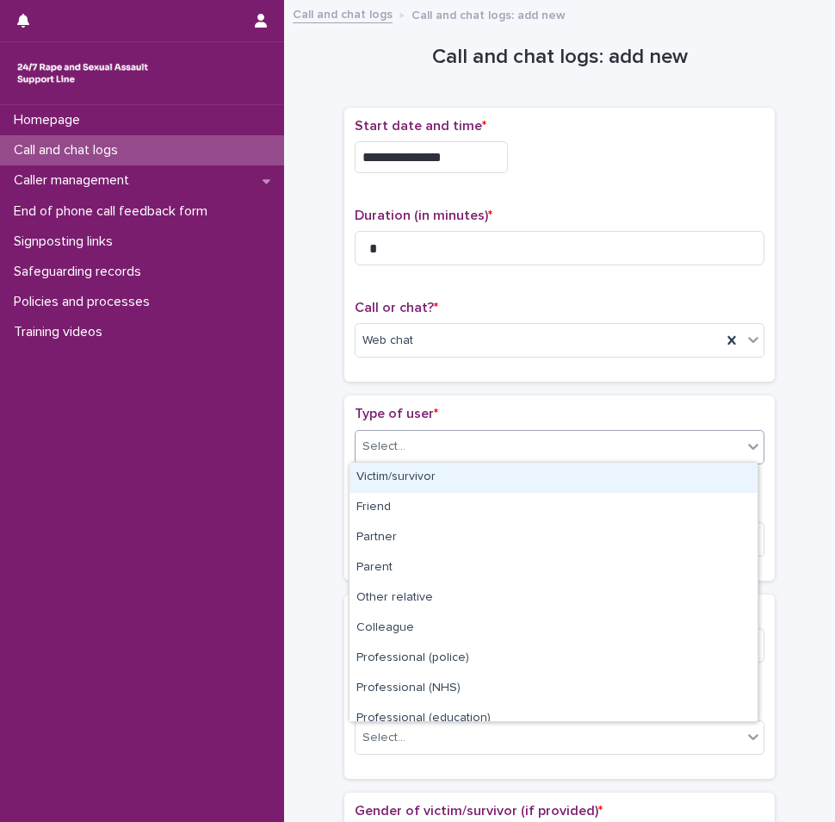
click at [464, 481] on div "Victim/survivor" at bounding box center [554, 478] width 408 height 30
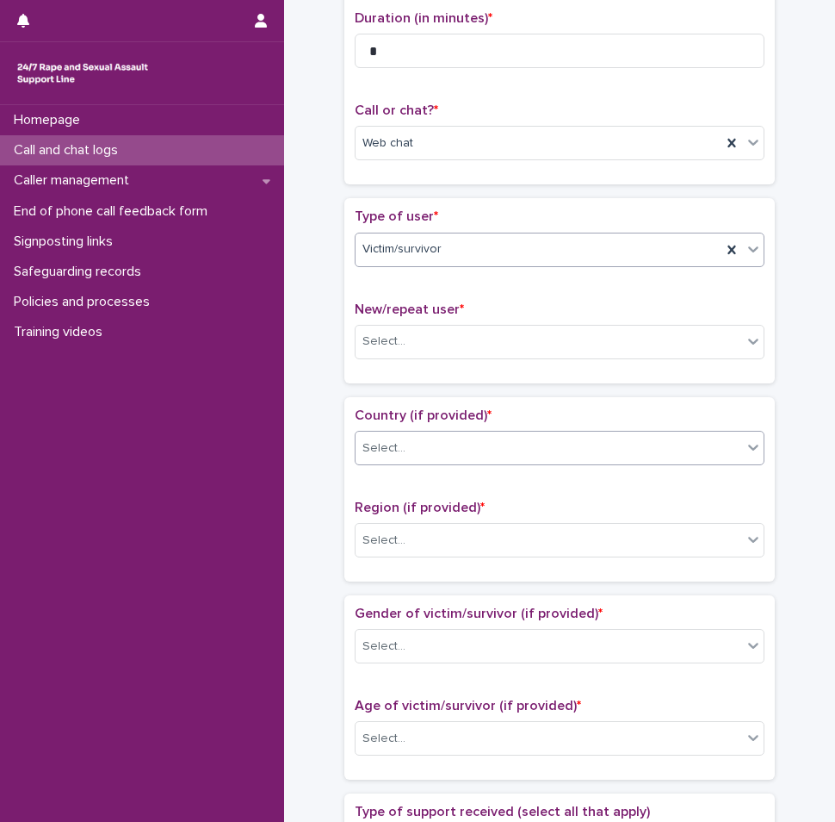
scroll to position [258, 0]
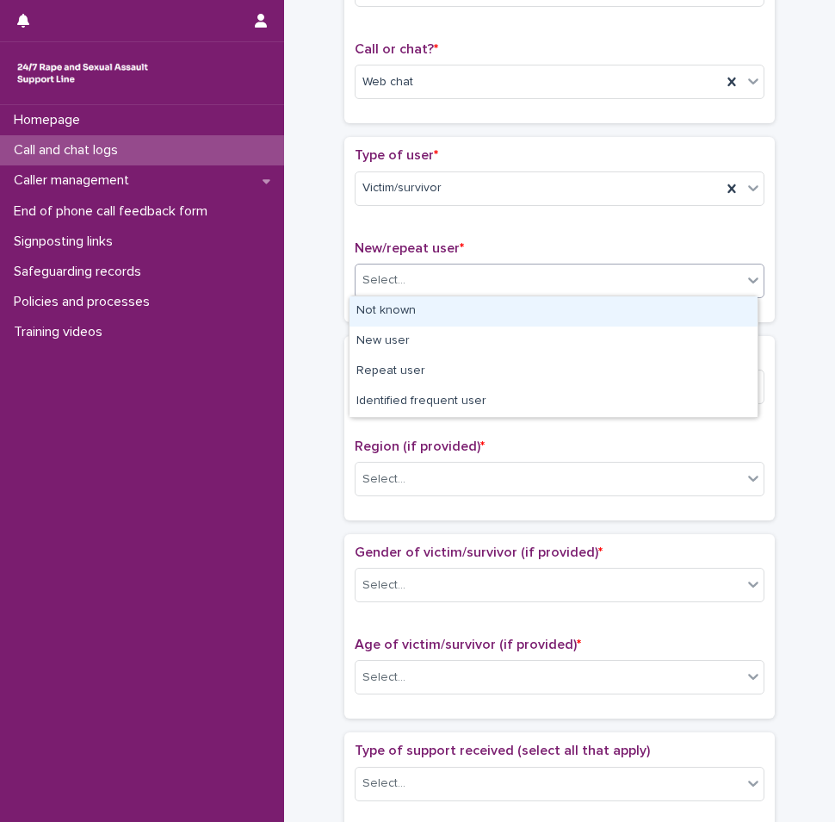
click at [415, 276] on div "Select..." at bounding box center [549, 280] width 387 height 28
click at [401, 308] on div "Not known" at bounding box center [554, 311] width 408 height 30
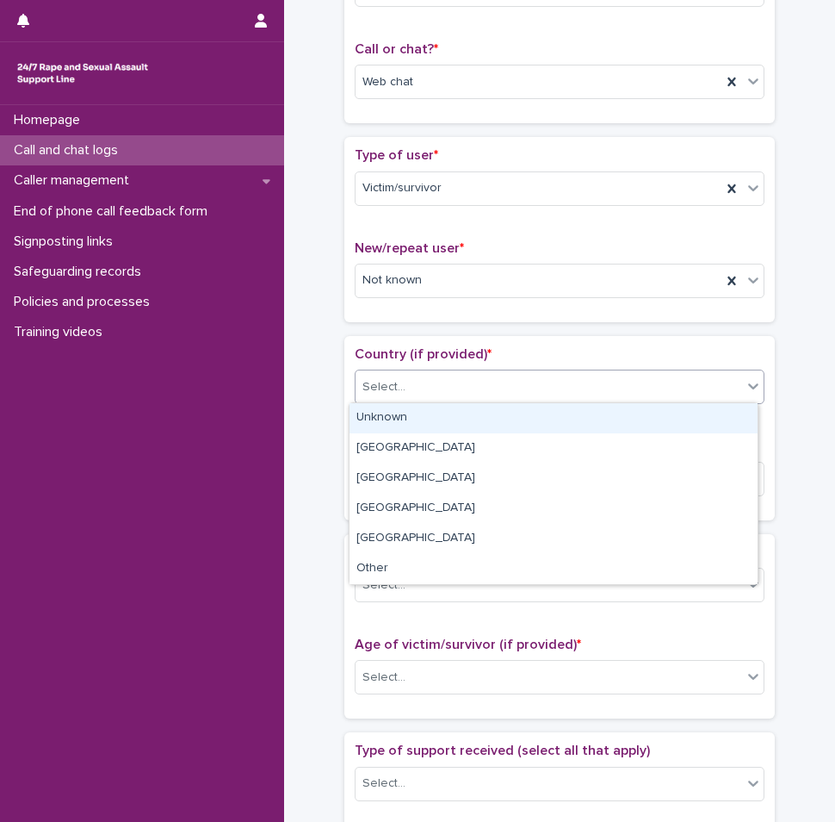
click at [401, 389] on div "Select..." at bounding box center [549, 387] width 387 height 28
click at [399, 423] on div "Unknown" at bounding box center [554, 418] width 408 height 30
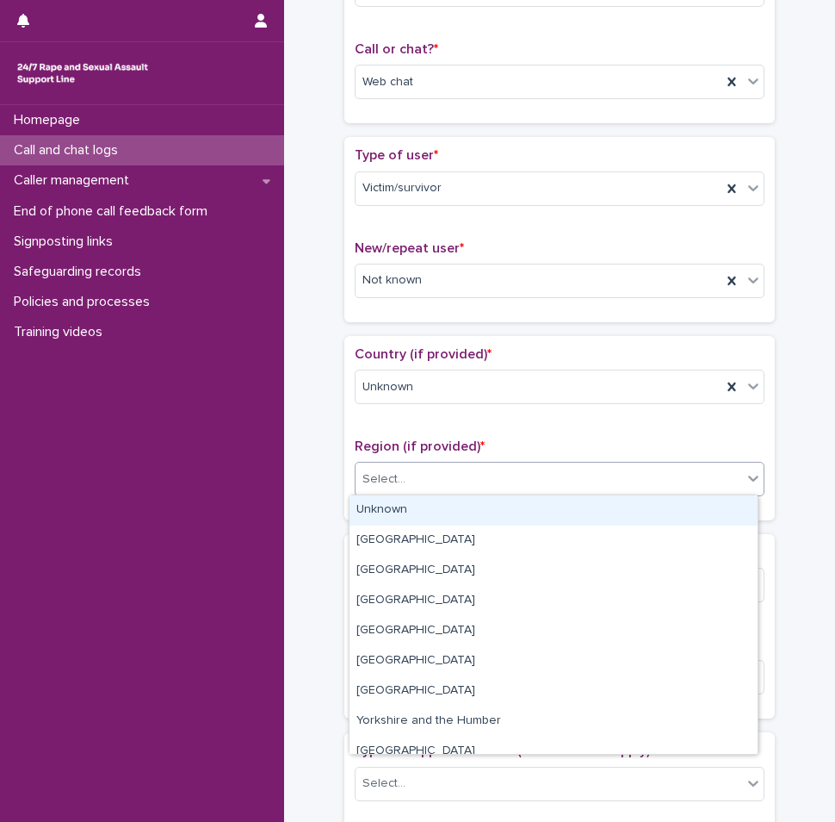
click at [407, 468] on div "Select..." at bounding box center [549, 479] width 387 height 28
click at [410, 501] on div "Unknown" at bounding box center [554, 510] width 408 height 30
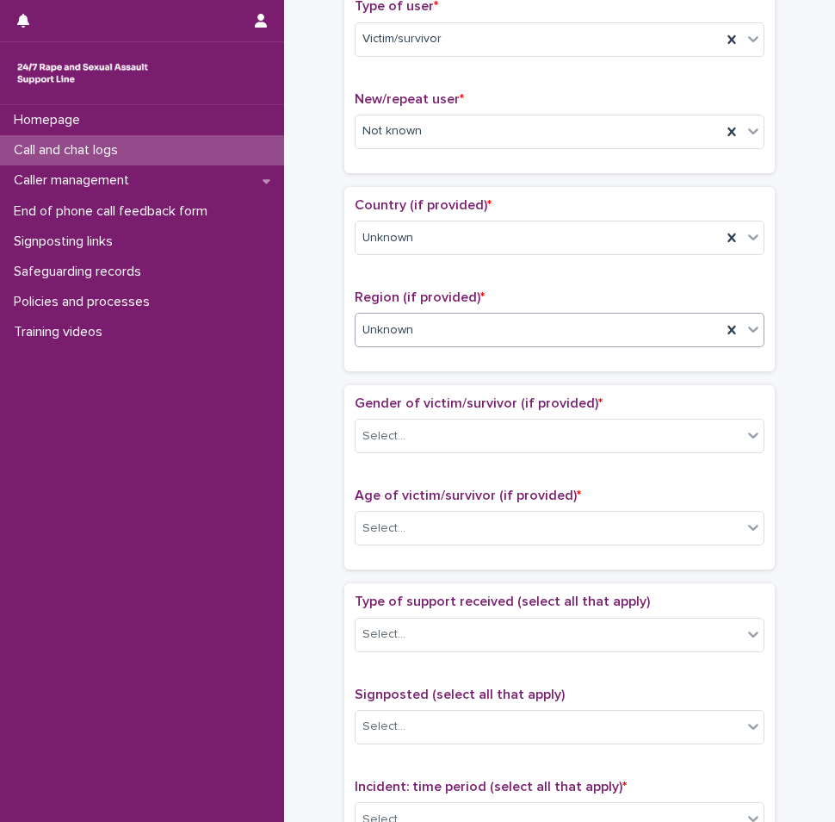
scroll to position [431, 0]
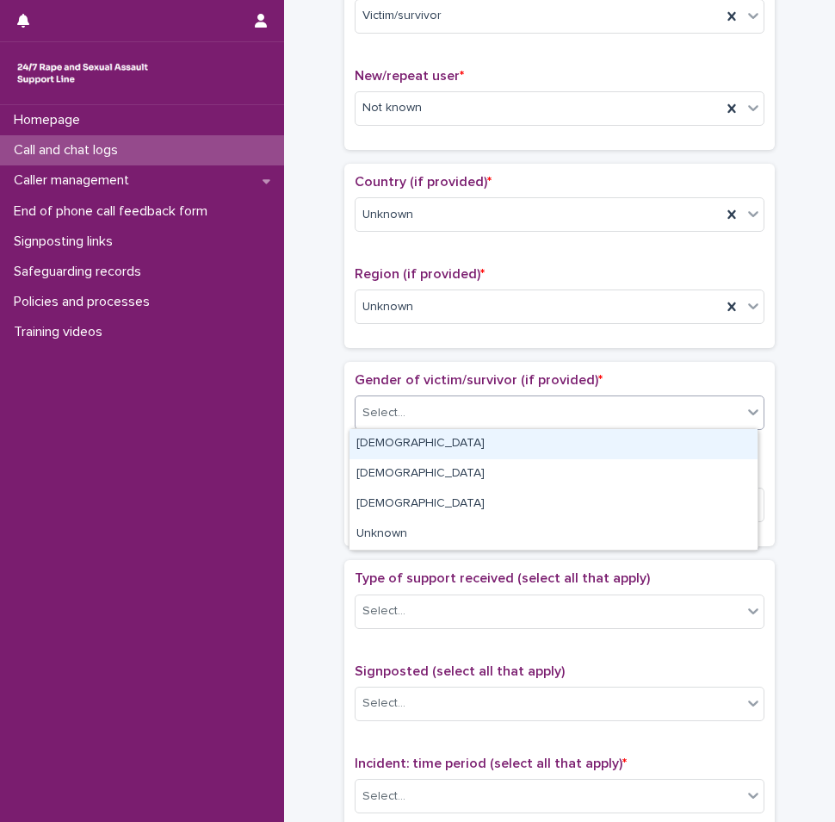
click at [437, 414] on div "Select..." at bounding box center [549, 413] width 387 height 28
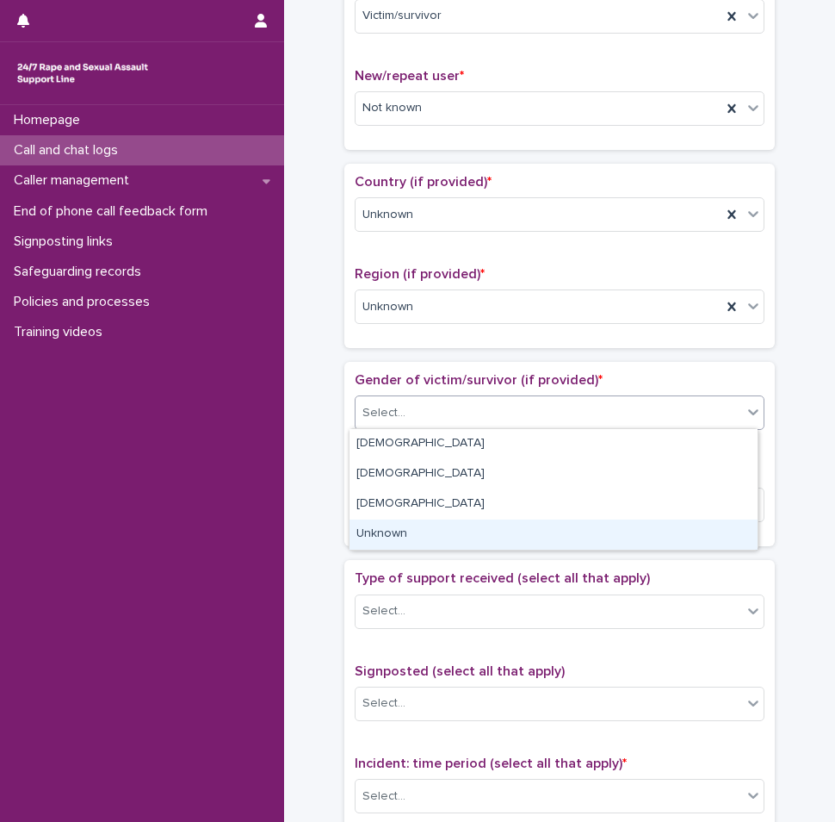
click at [434, 537] on div "Unknown" at bounding box center [554, 534] width 408 height 30
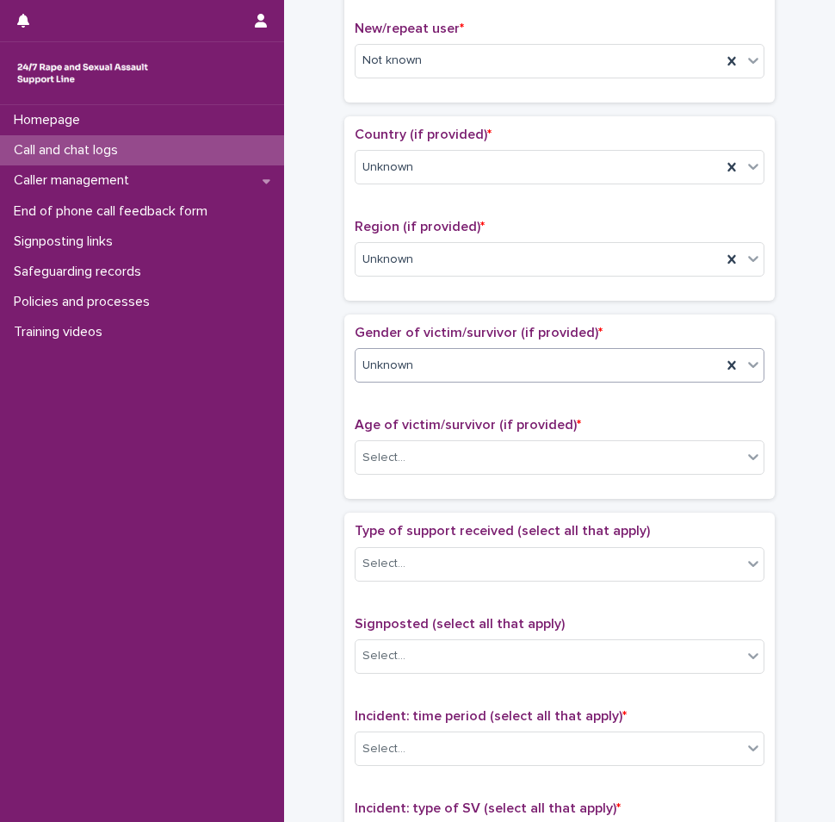
scroll to position [603, 0]
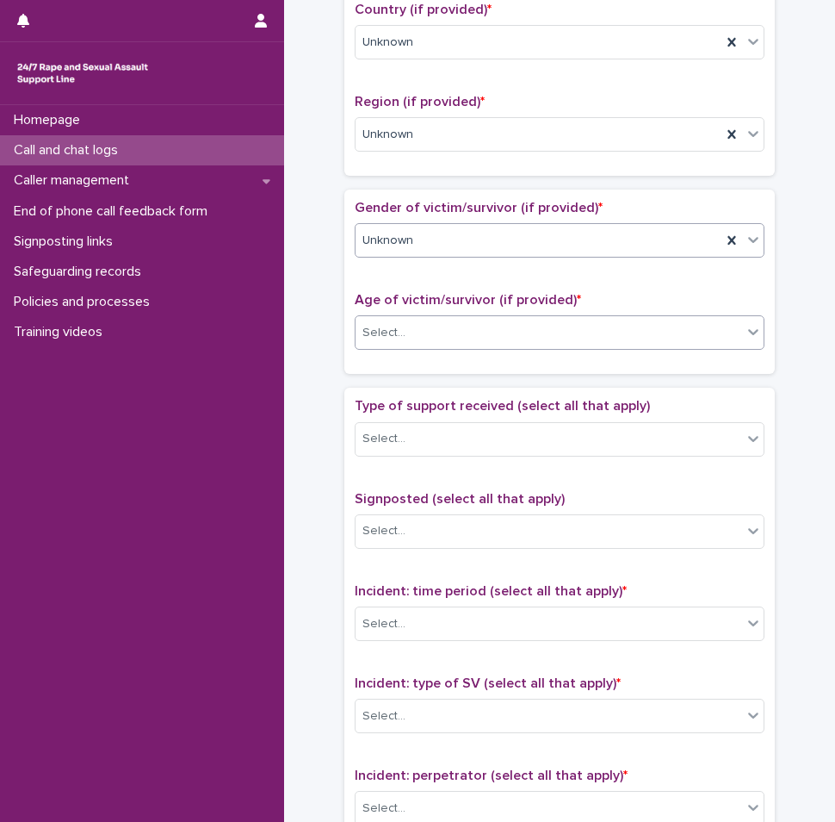
click at [394, 324] on div "Select..." at bounding box center [384, 333] width 43 height 18
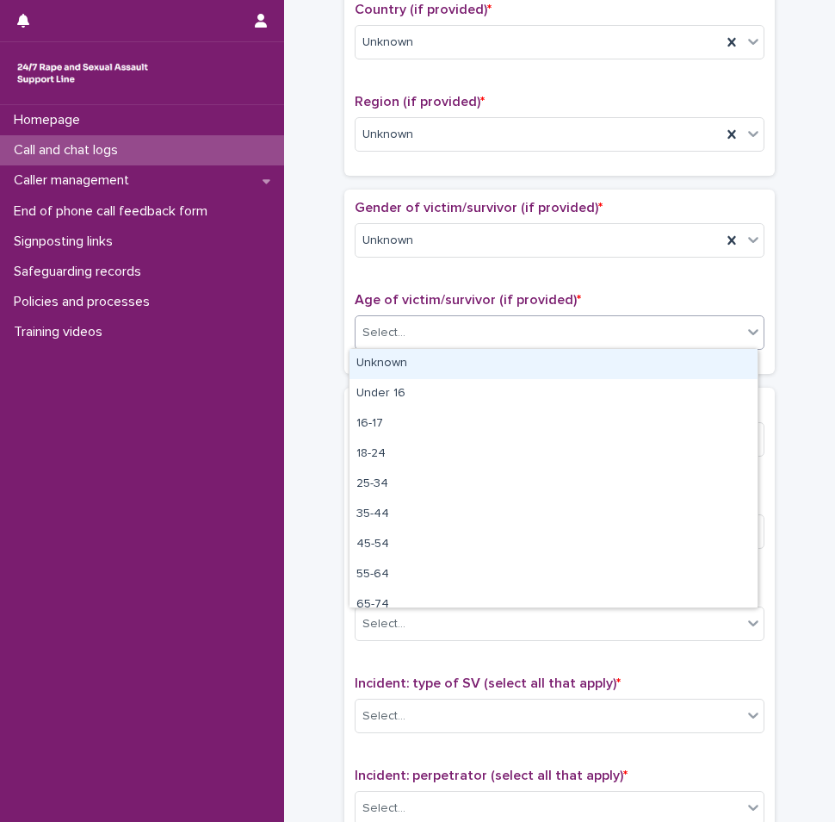
click at [397, 369] on div "Unknown" at bounding box center [554, 364] width 408 height 30
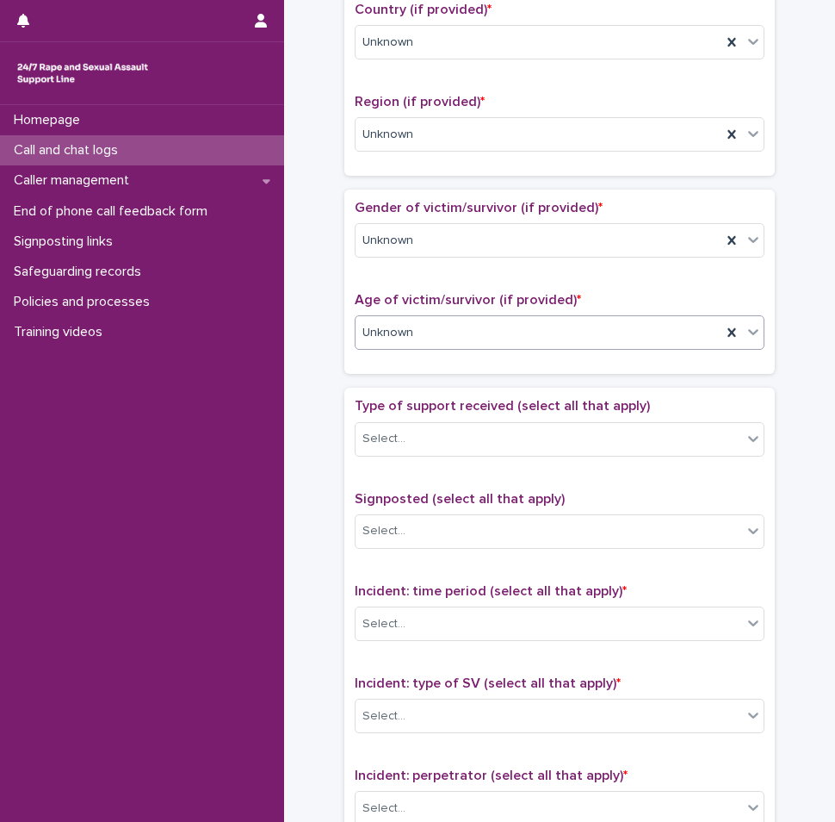
click at [407, 417] on div "Type of support received (select all that apply) Select..." at bounding box center [560, 433] width 410 height 71
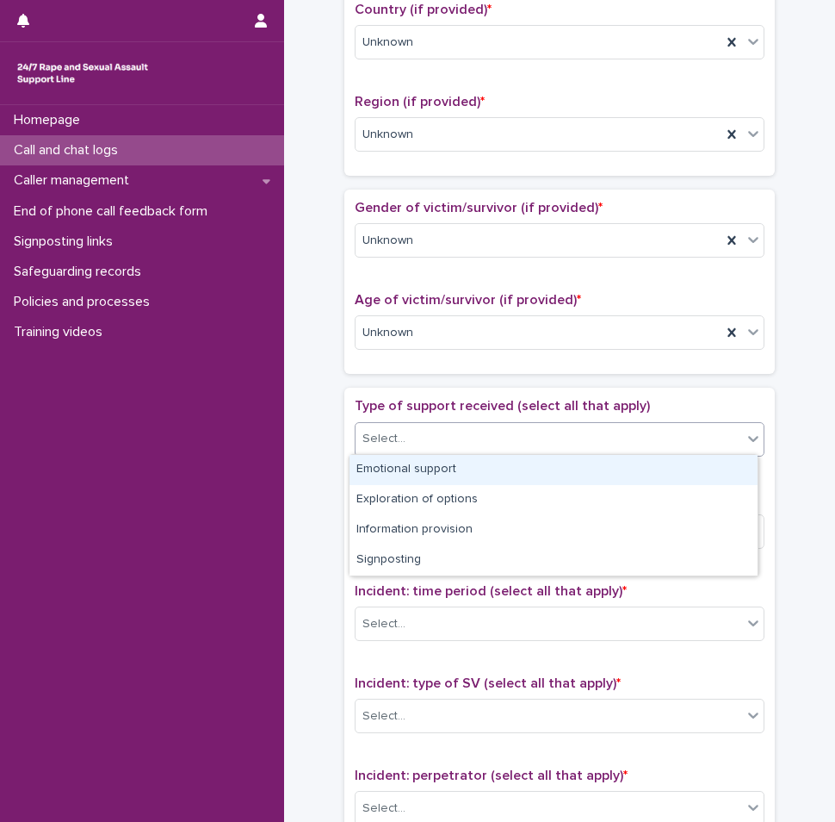
click at [414, 445] on div "Select..." at bounding box center [549, 439] width 387 height 28
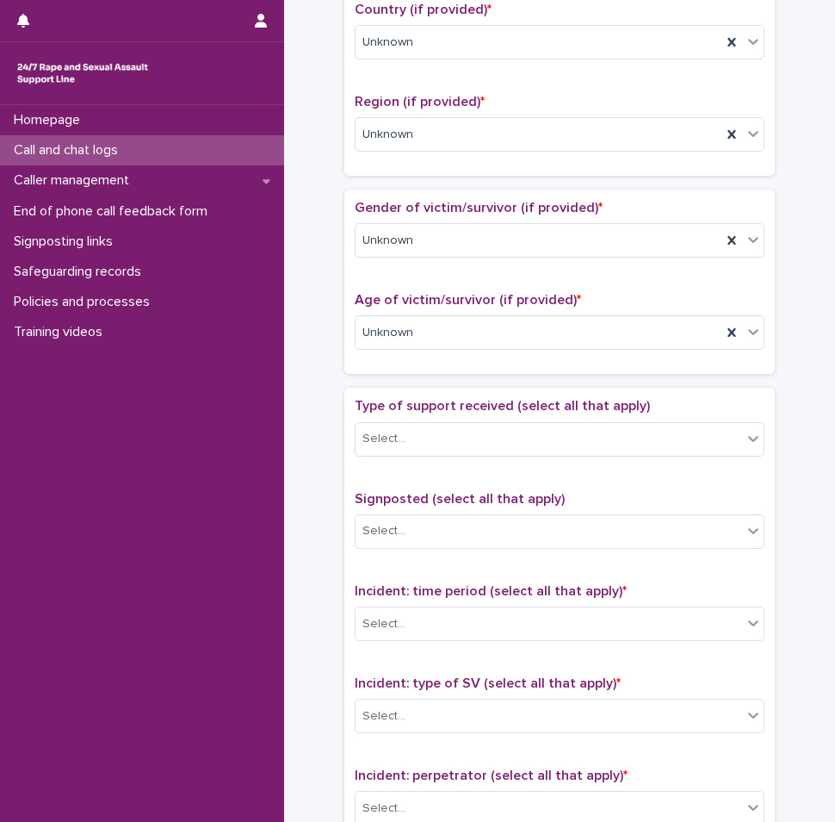
click at [427, 394] on div "Type of support received (select all that apply) Select... Signposted (select a…" at bounding box center [560, 759] width 431 height 742
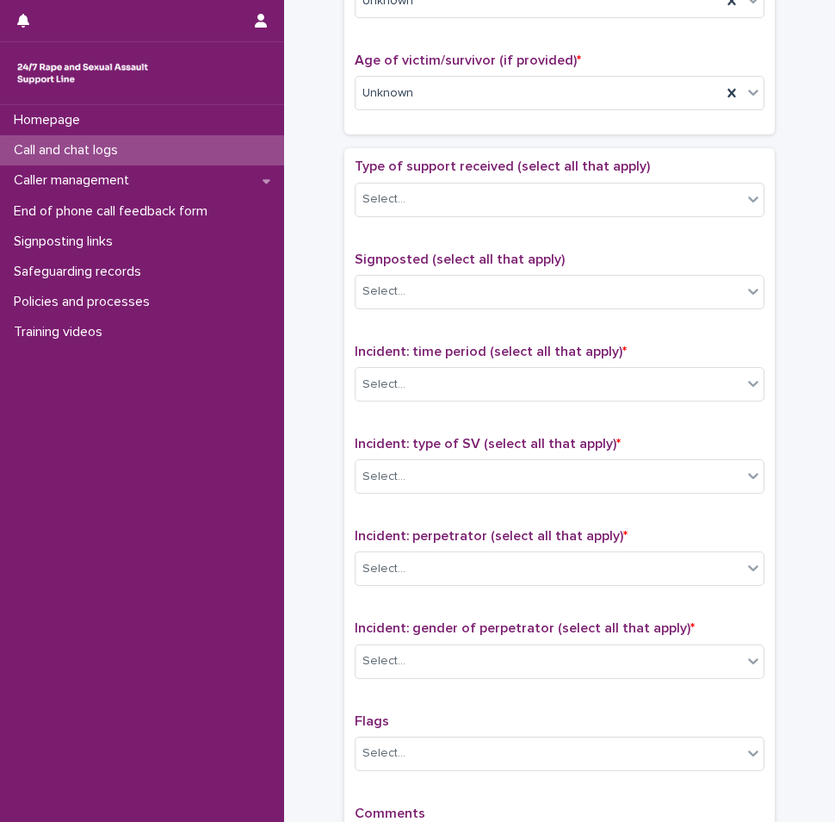
scroll to position [861, 0]
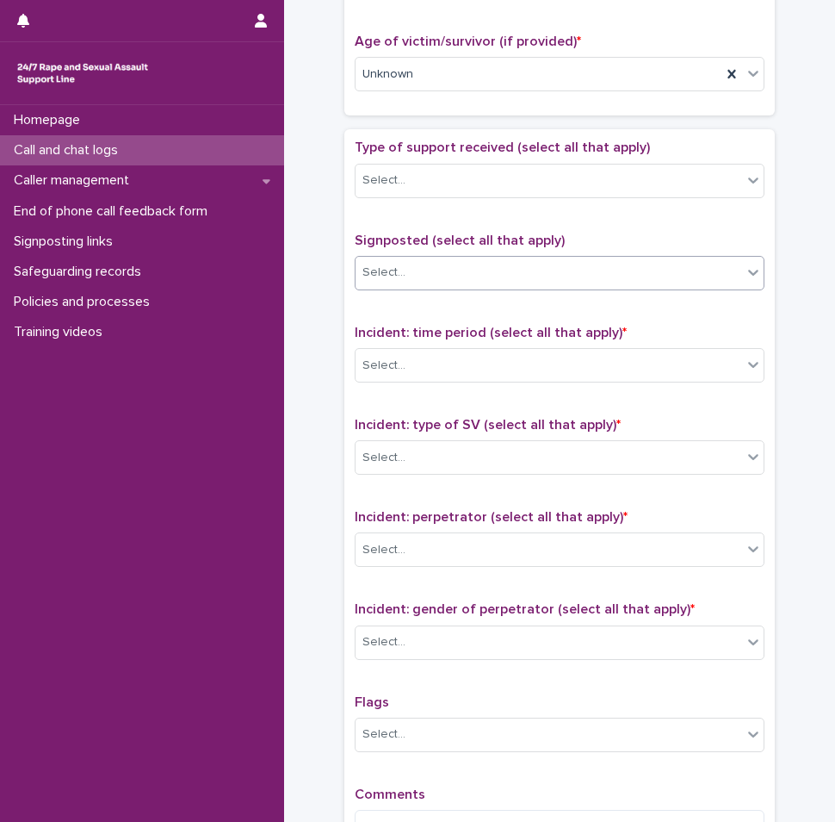
click at [398, 258] on div "Select..." at bounding box center [549, 272] width 387 height 28
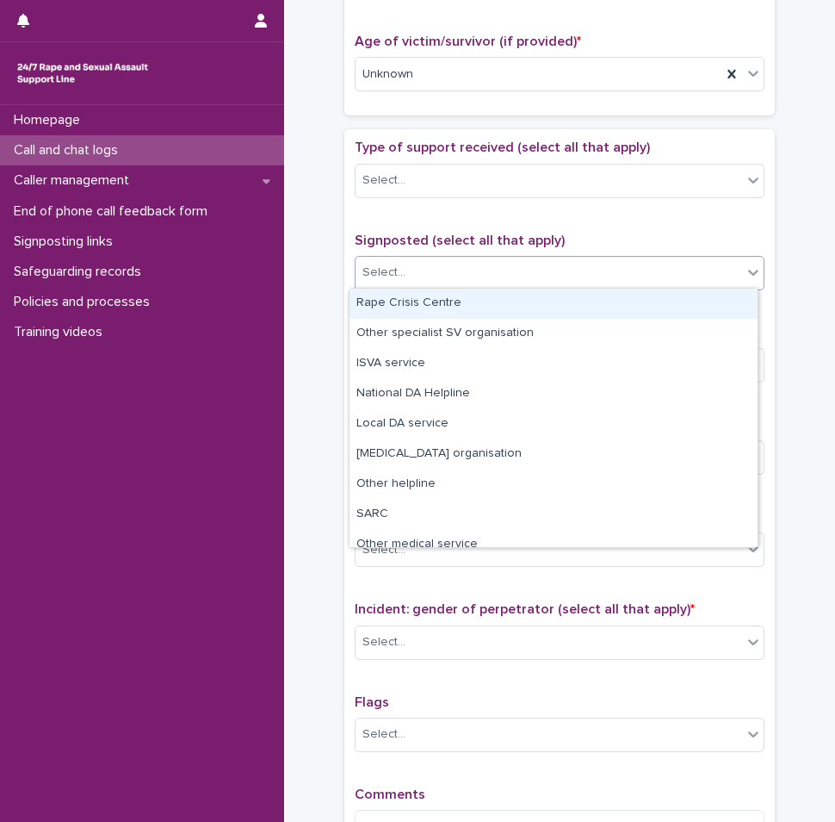
click at [401, 244] on span "Signposted (select all that apply)" at bounding box center [460, 240] width 210 height 14
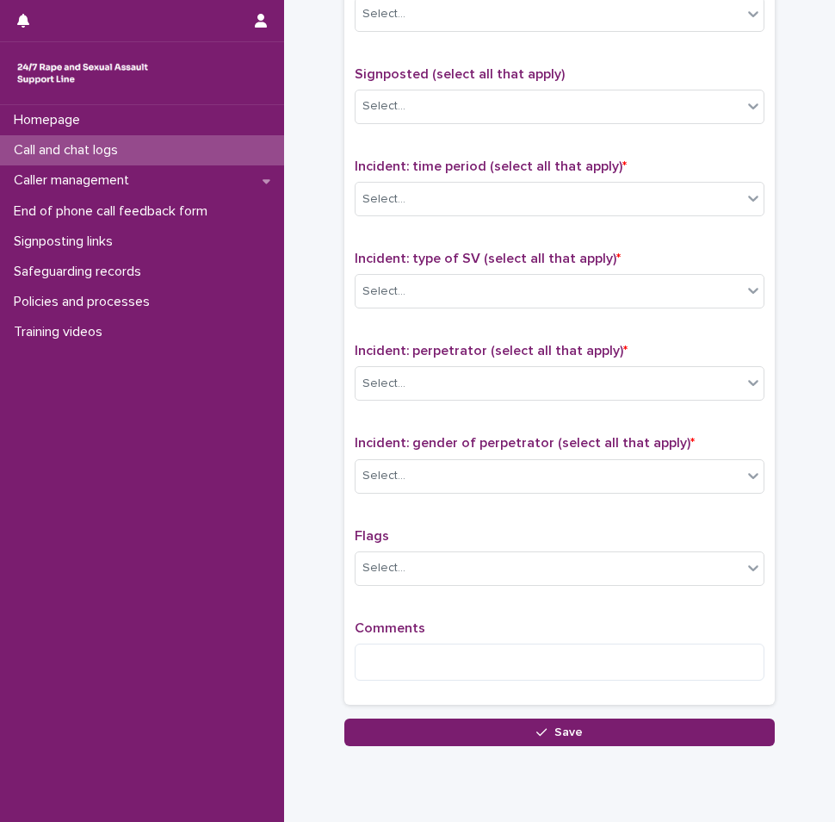
scroll to position [1034, 0]
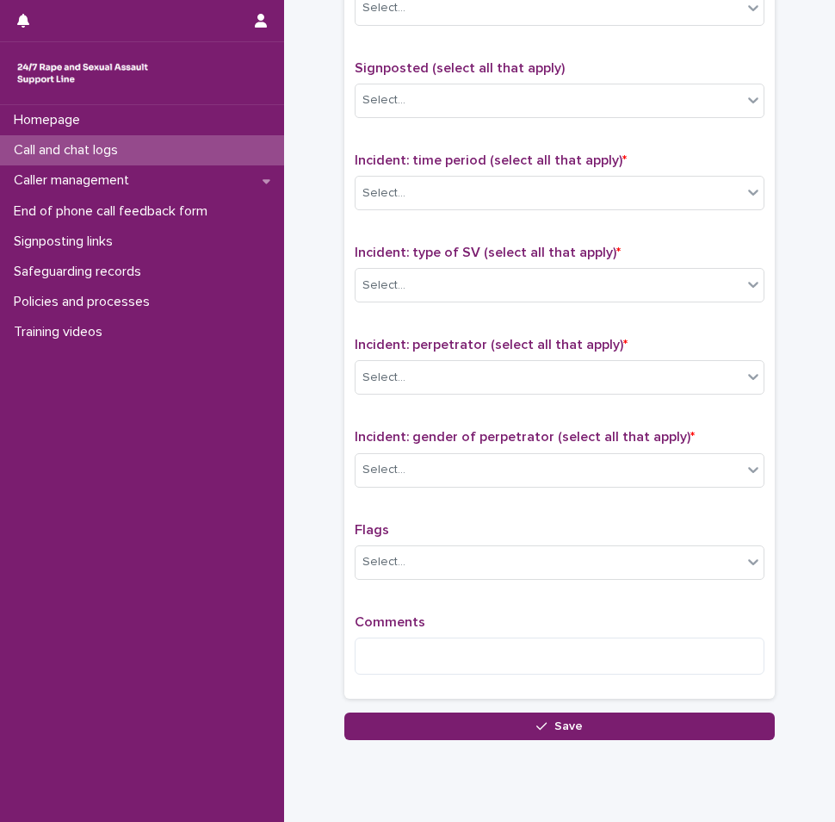
click at [419, 217] on div "Incident: time period (select all that apply) * Select..." at bounding box center [560, 187] width 410 height 71
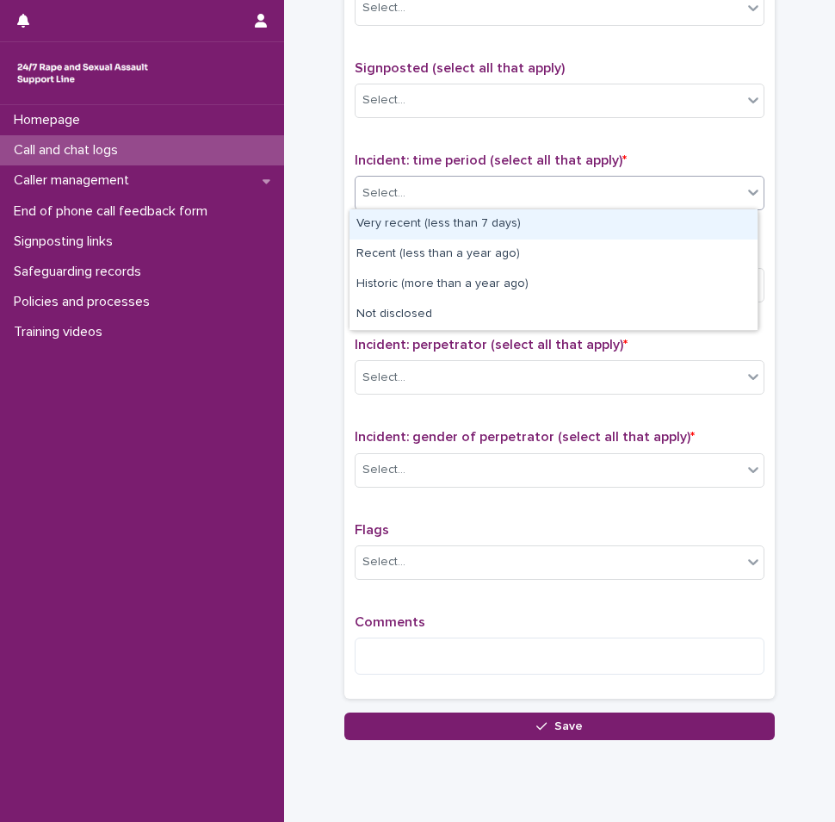
click at [420, 196] on div "Select..." at bounding box center [549, 193] width 387 height 28
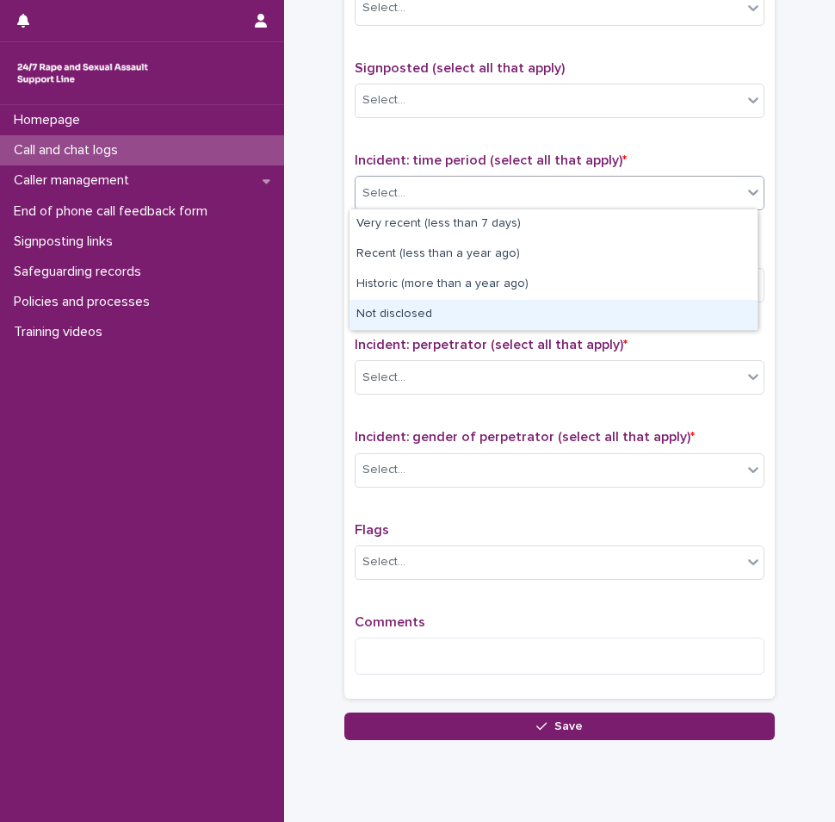
click at [401, 310] on div "Not disclosed" at bounding box center [554, 315] width 408 height 30
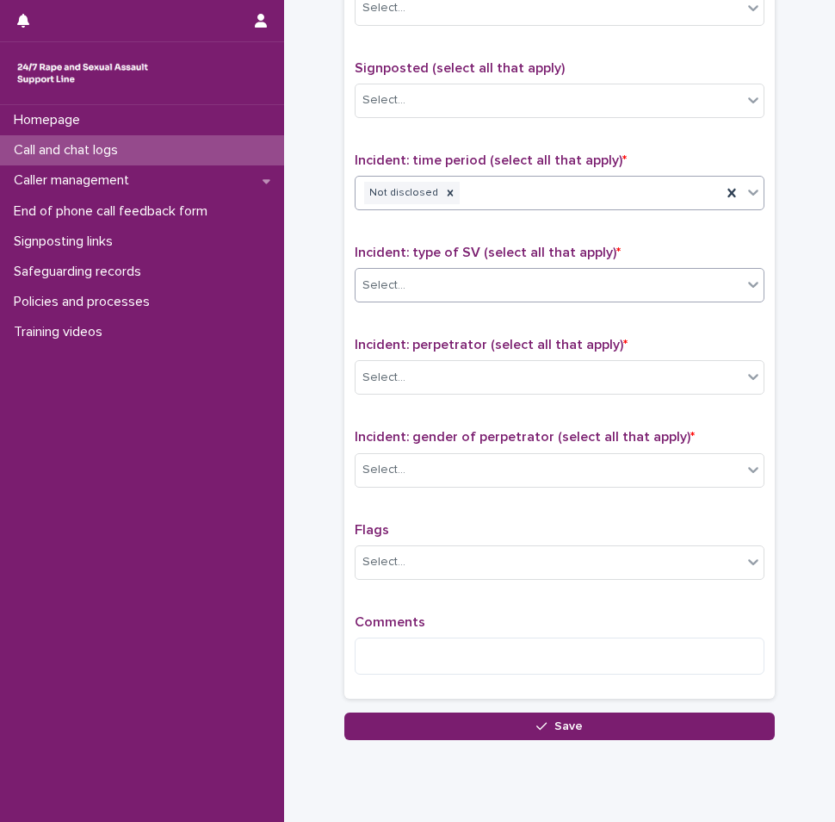
click at [450, 284] on div "Select..." at bounding box center [549, 285] width 387 height 28
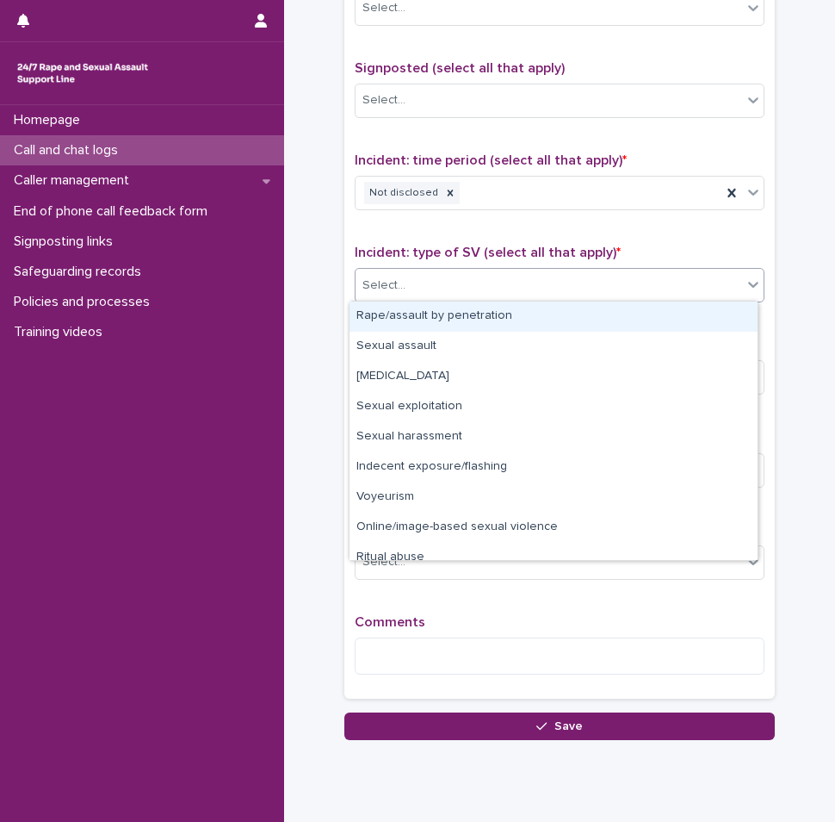
click at [444, 314] on div "Rape/assault by penetration" at bounding box center [554, 316] width 408 height 30
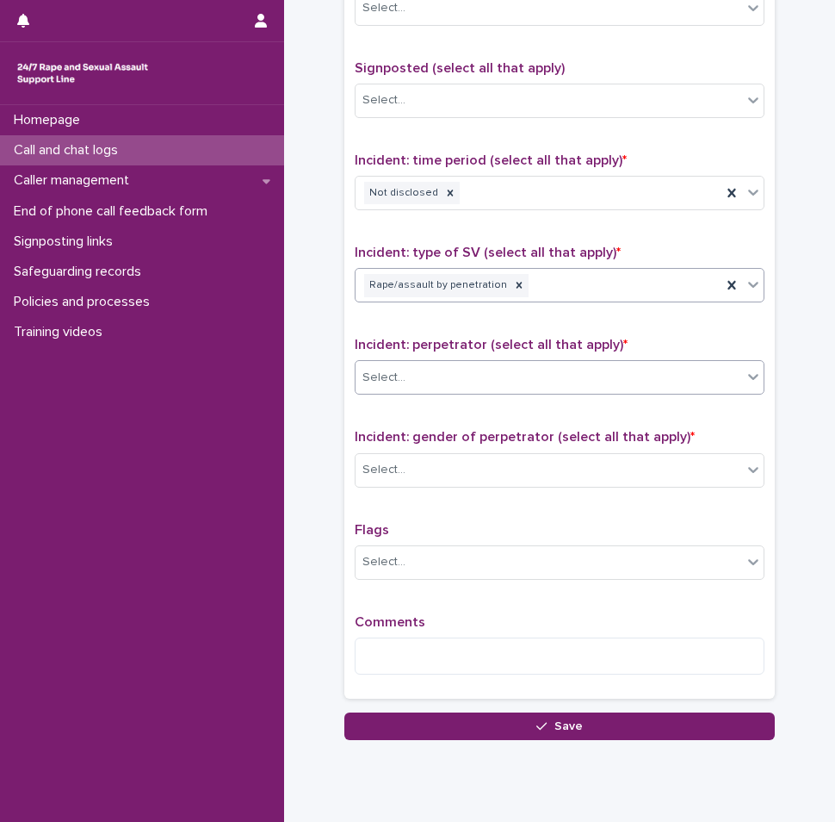
click at [451, 377] on div "Select..." at bounding box center [549, 377] width 387 height 28
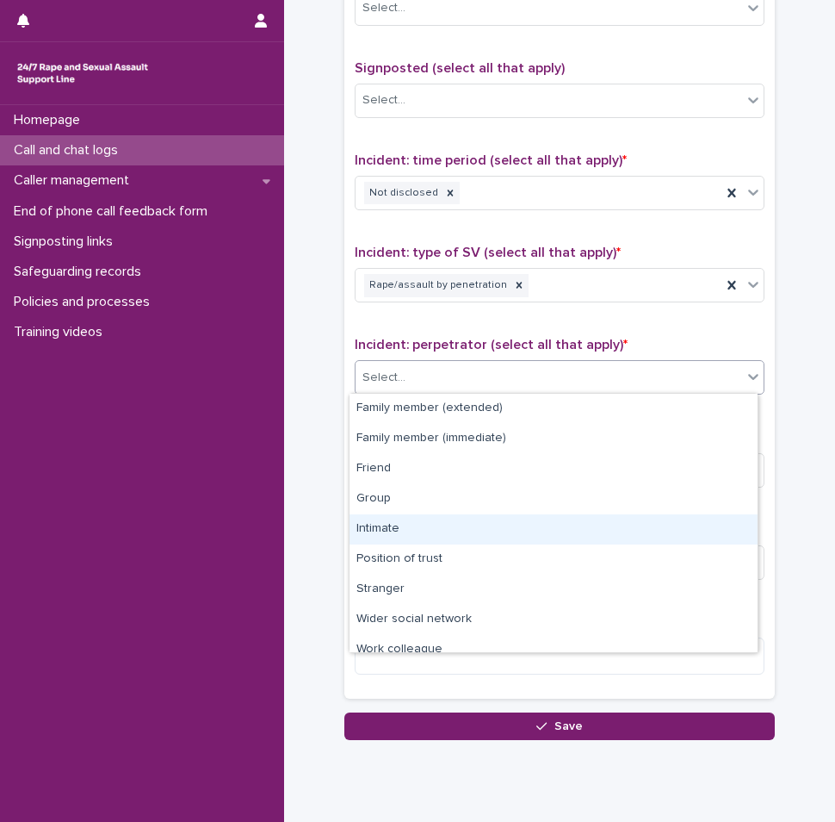
click at [412, 525] on div "Intimate" at bounding box center [554, 529] width 408 height 30
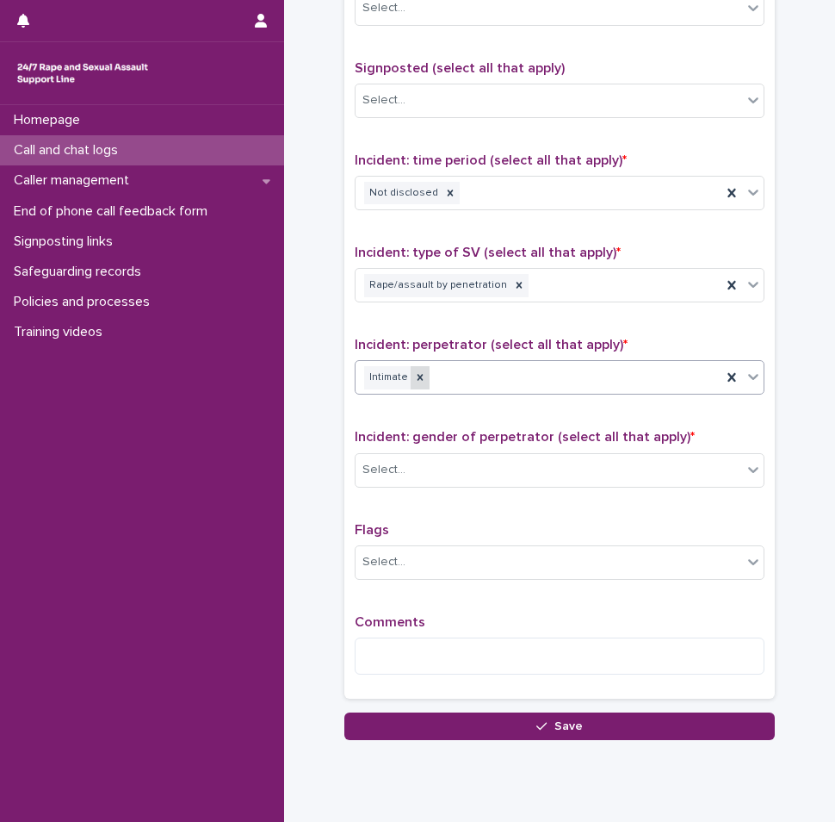
click at [418, 375] on icon at bounding box center [421, 378] width 6 height 6
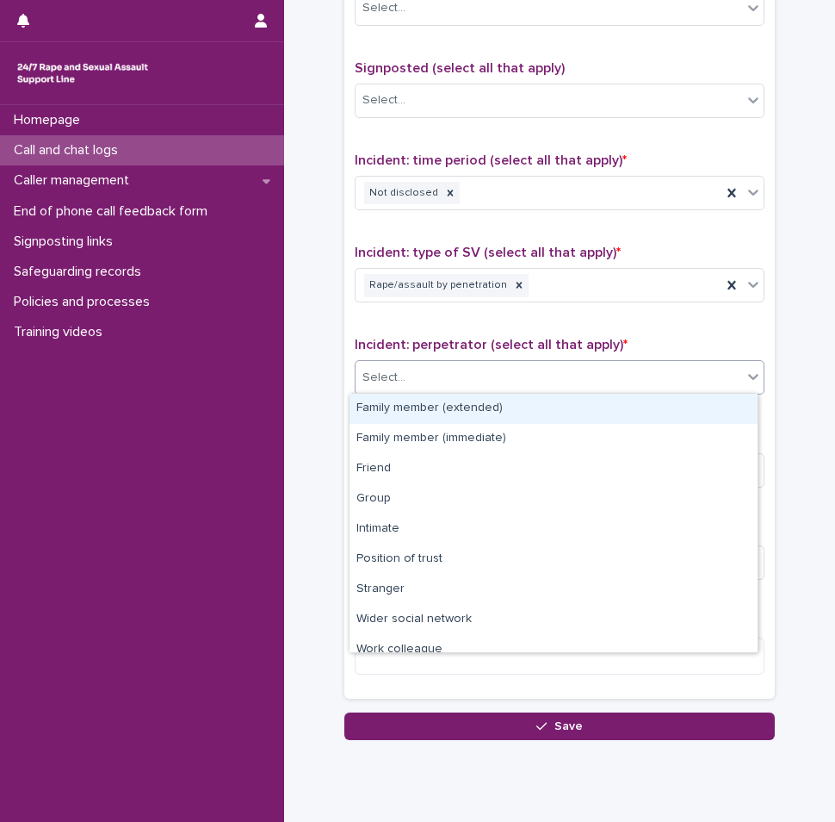
click at [512, 375] on div "Select..." at bounding box center [549, 377] width 387 height 28
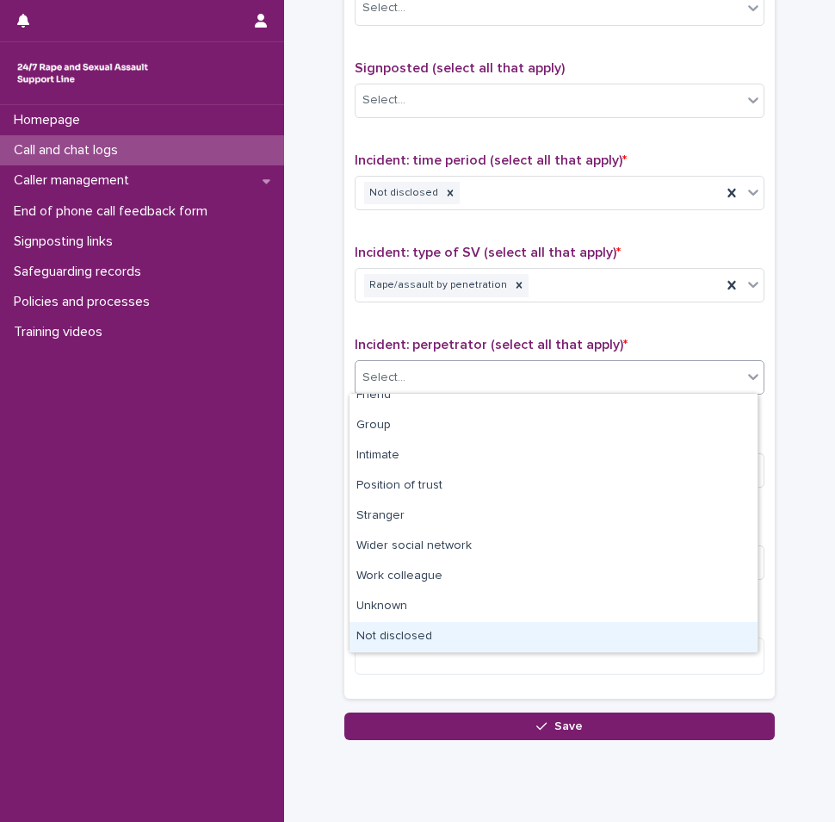
click at [451, 640] on div "Not disclosed" at bounding box center [554, 637] width 408 height 30
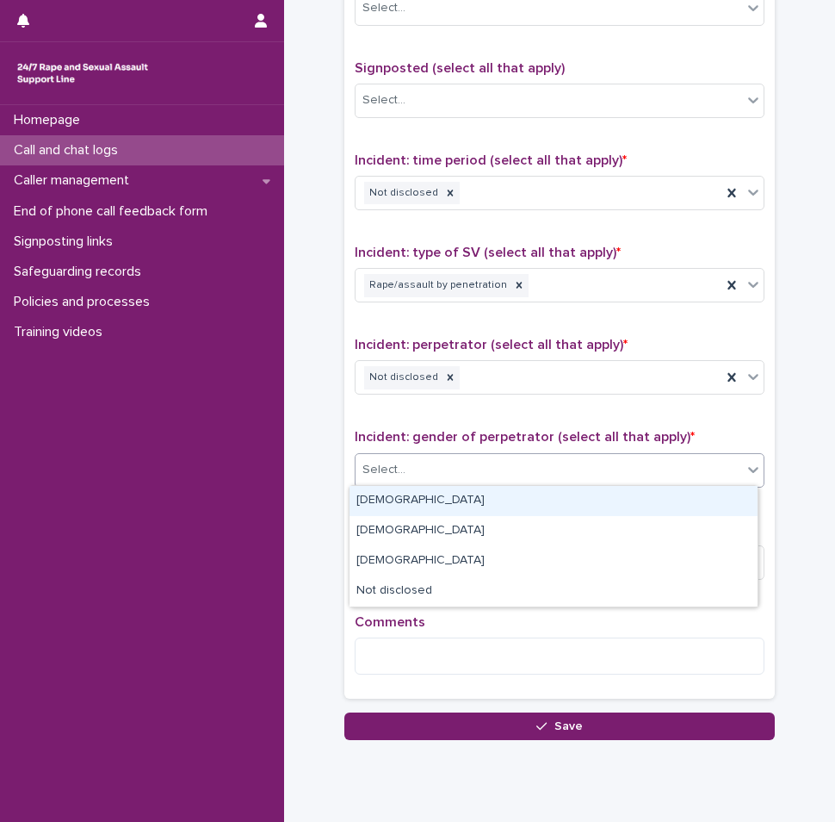
click at [424, 467] on div "Select..." at bounding box center [549, 470] width 387 height 28
click at [376, 491] on div "[DEMOGRAPHIC_DATA]" at bounding box center [554, 501] width 408 height 30
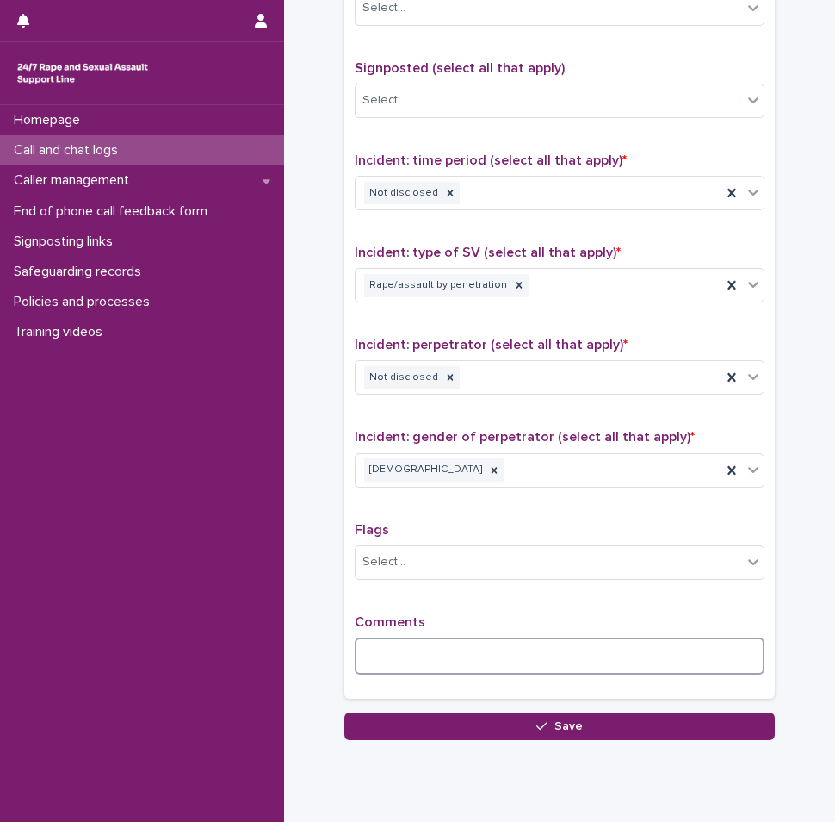
click at [409, 651] on textarea at bounding box center [560, 655] width 410 height 37
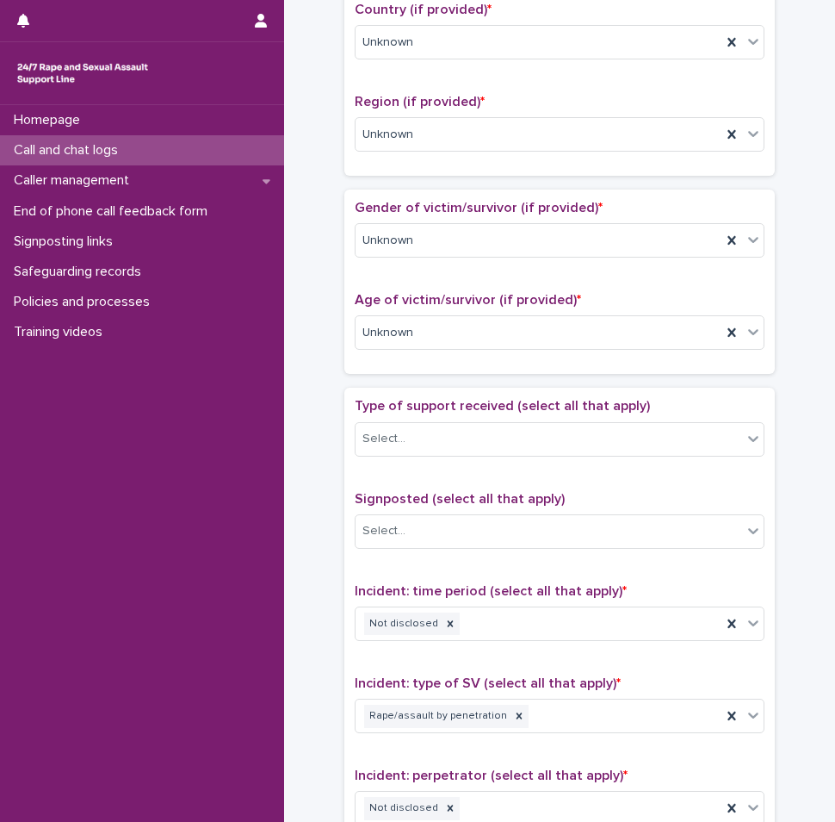
scroll to position [1113, 0]
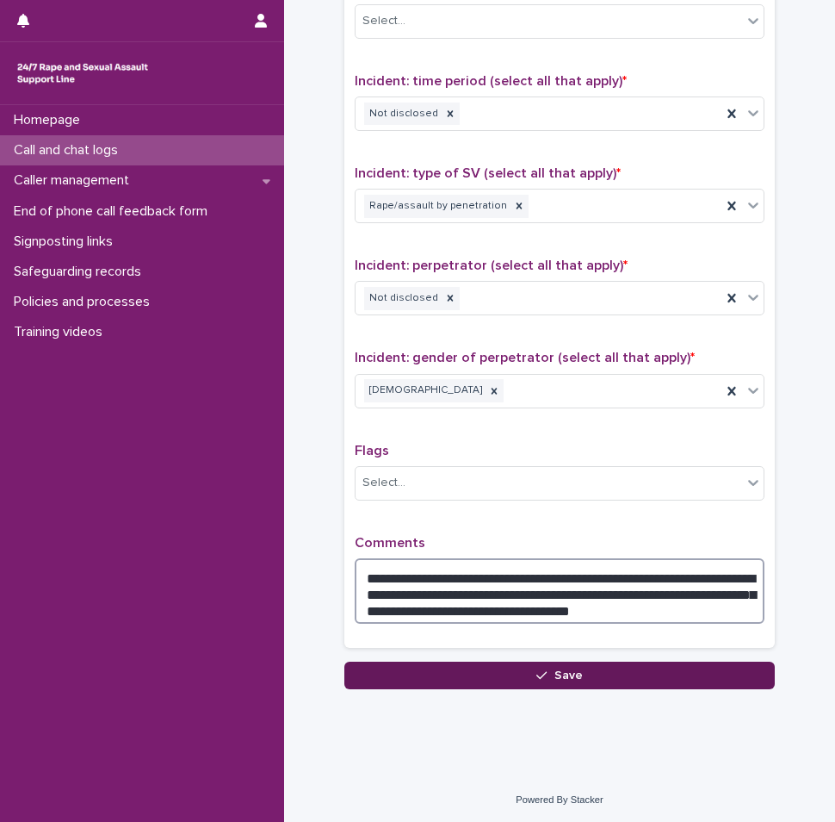
type textarea "**********"
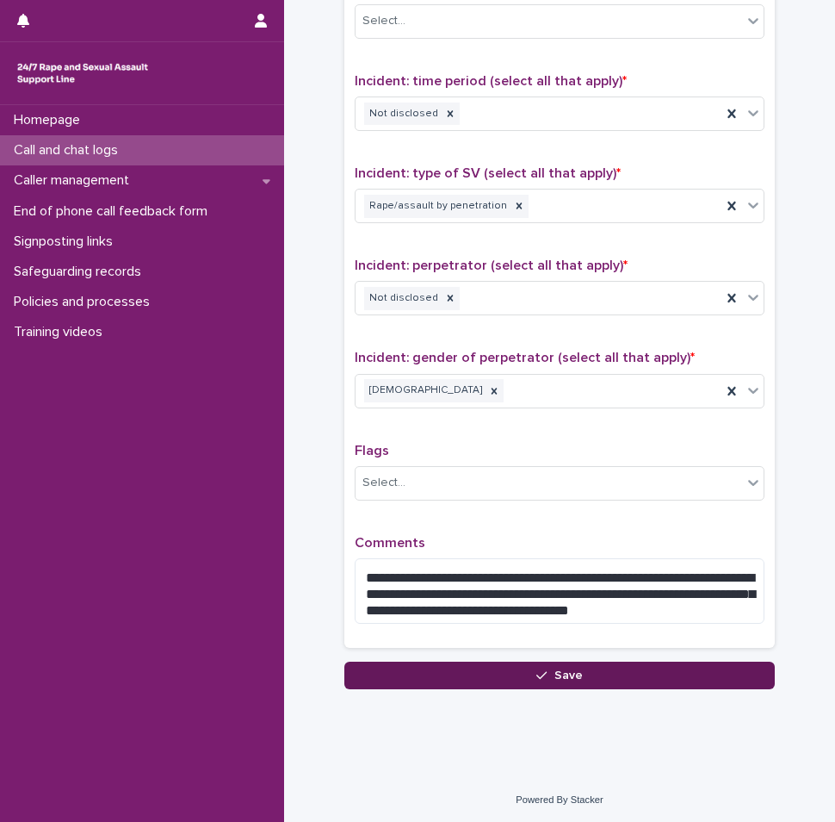
click at [545, 679] on div "button" at bounding box center [545, 675] width 17 height 12
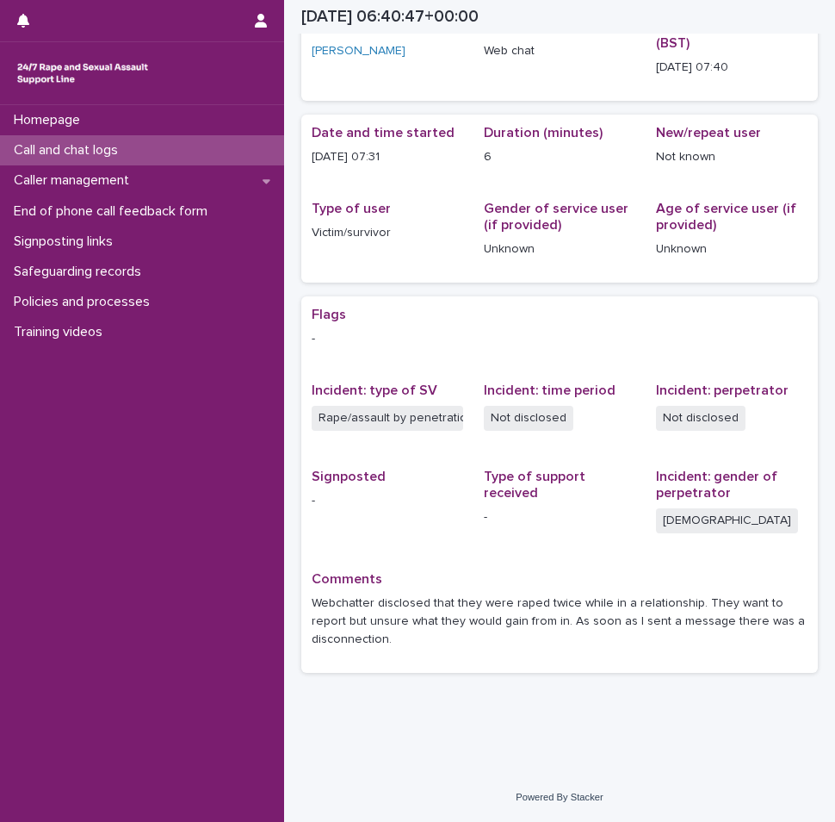
scroll to position [95, 0]
